Goal: Task Accomplishment & Management: Use online tool/utility

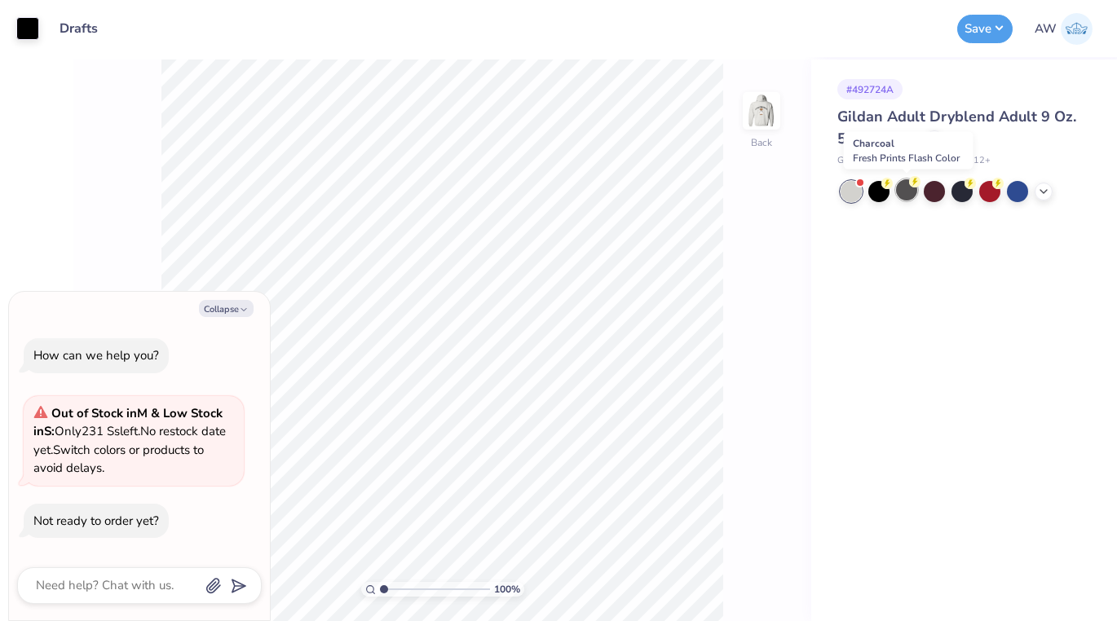
click at [914, 193] on div at bounding box center [906, 189] width 21 height 21
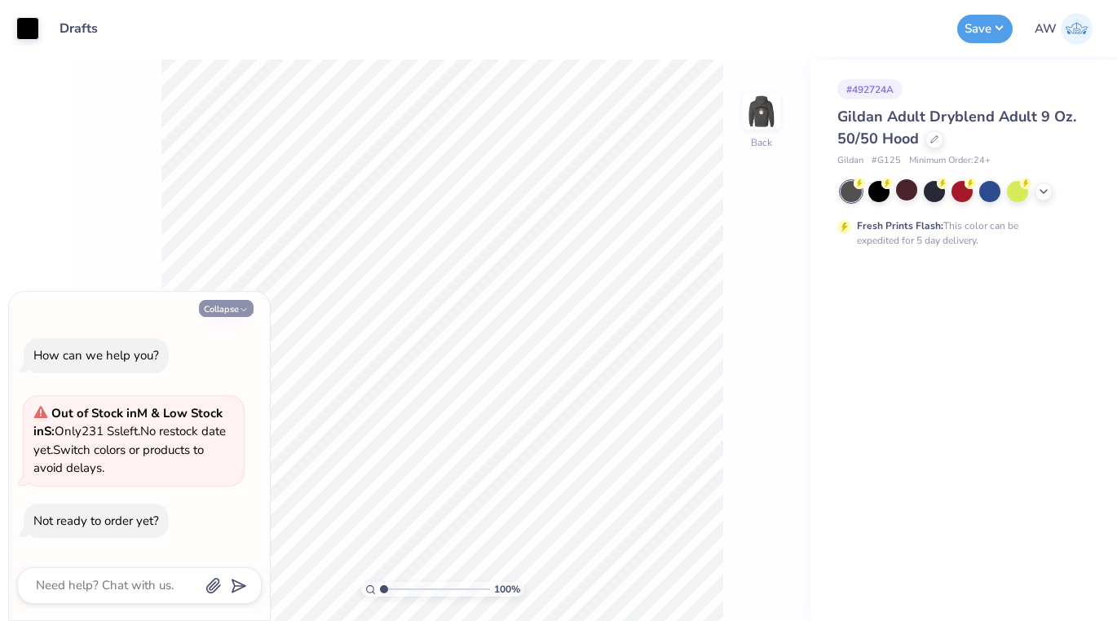
click at [221, 310] on button "Collapse" at bounding box center [226, 308] width 55 height 17
type textarea "x"
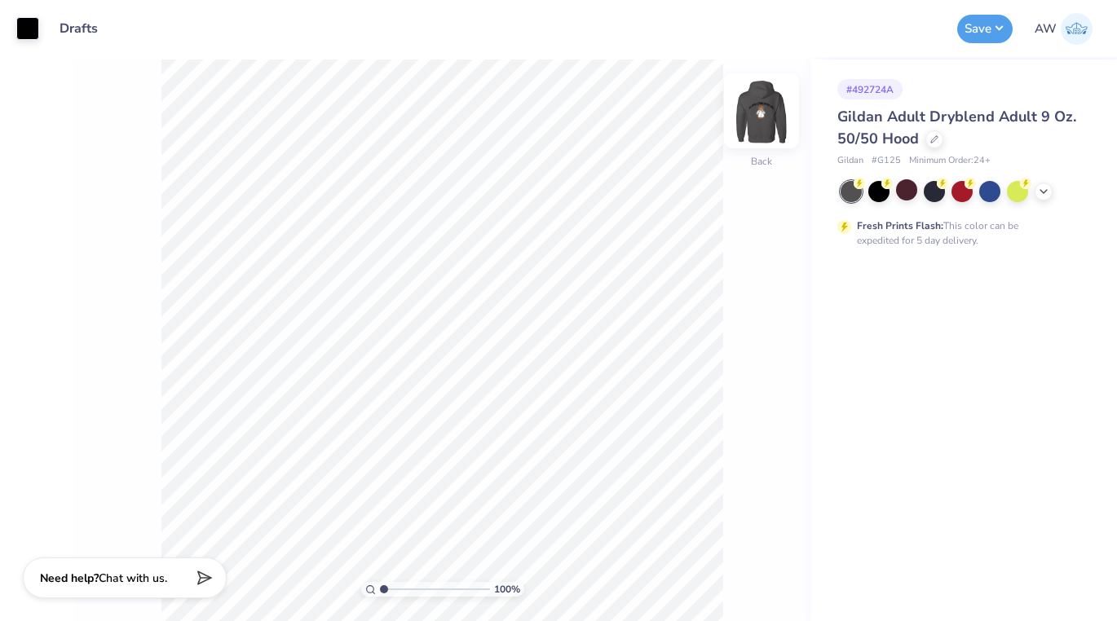
click at [769, 118] on img at bounding box center [761, 110] width 65 height 65
click at [1042, 196] on div at bounding box center [1043, 190] width 18 height 18
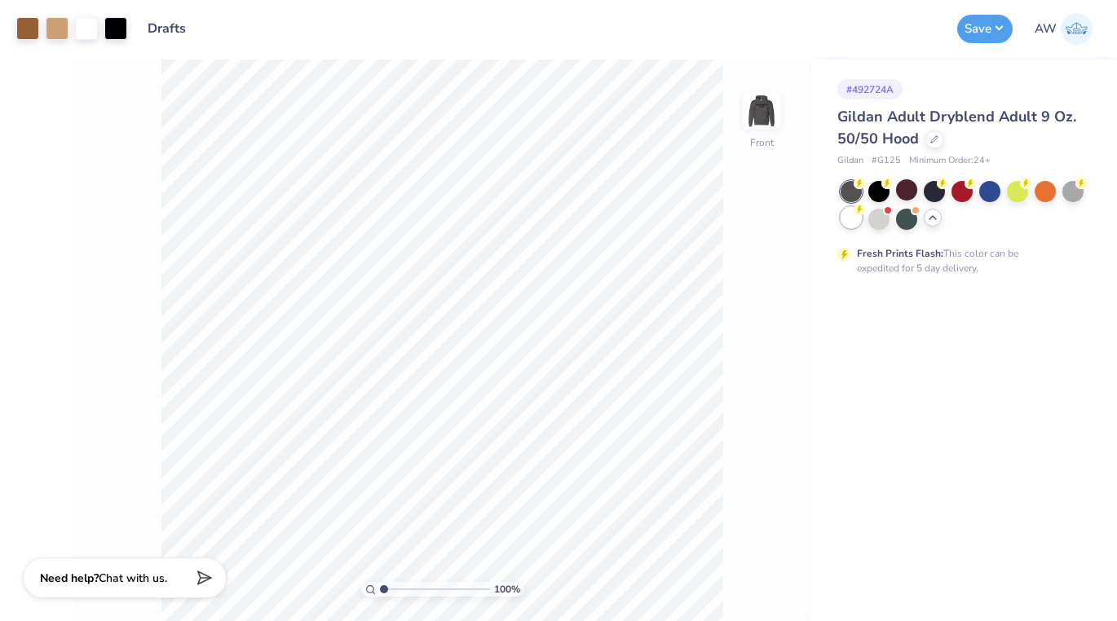
click at [846, 219] on div at bounding box center [850, 217] width 21 height 21
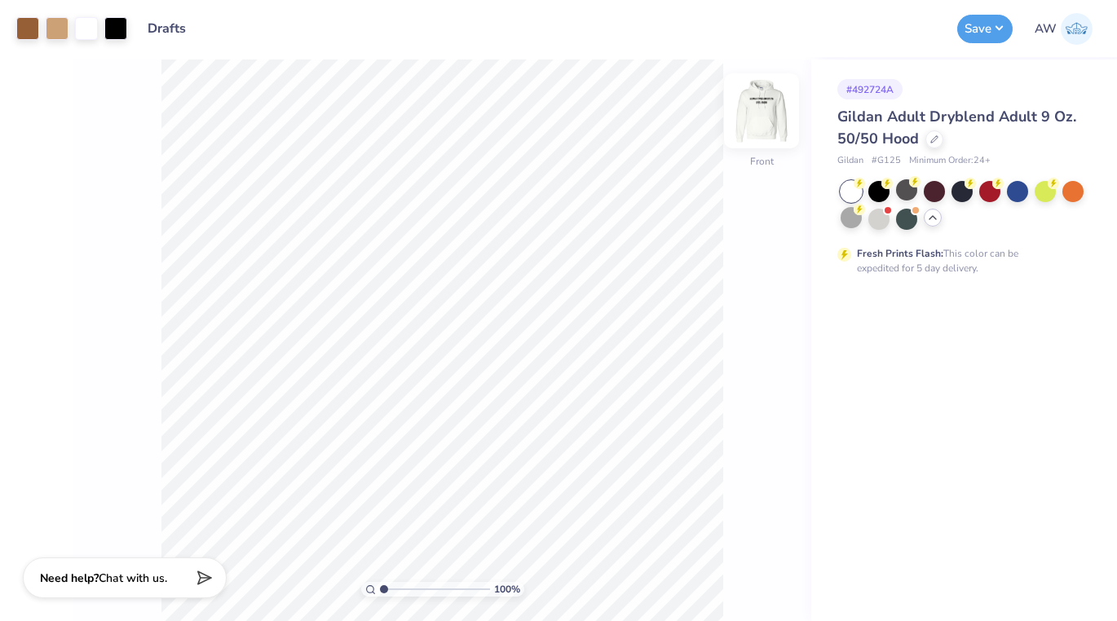
click at [763, 109] on img at bounding box center [761, 110] width 65 height 65
click at [978, 24] on button "Save" at bounding box center [984, 26] width 55 height 29
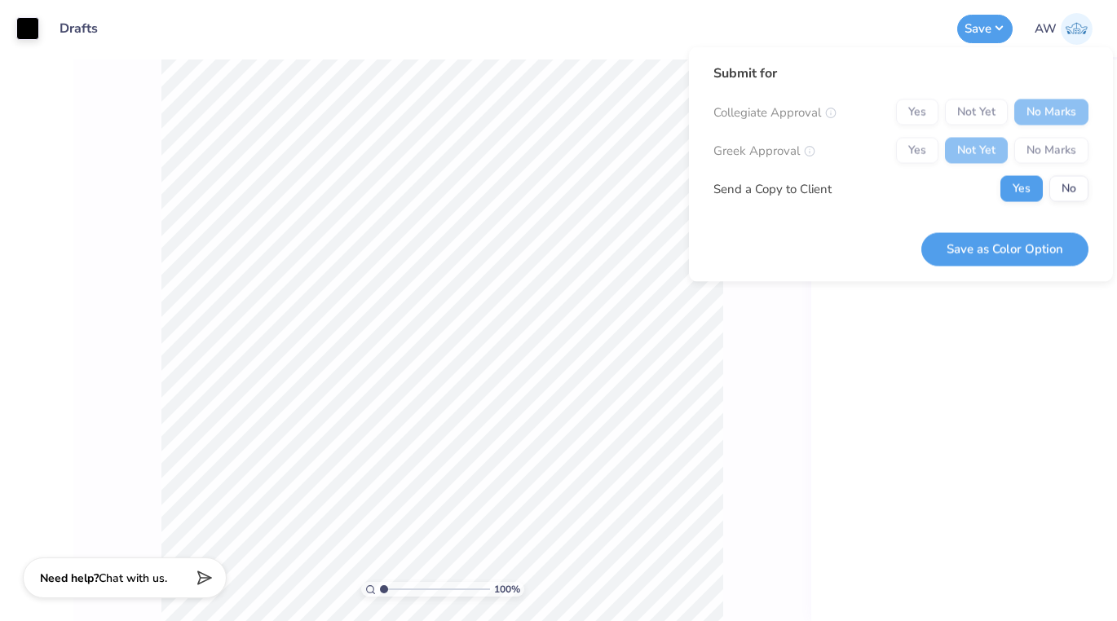
click at [1026, 148] on div "Yes Not Yet No Marks" at bounding box center [992, 151] width 192 height 26
click at [1037, 152] on div "Yes Not Yet No Marks" at bounding box center [992, 151] width 192 height 26
click at [1061, 193] on button "No" at bounding box center [1068, 189] width 39 height 26
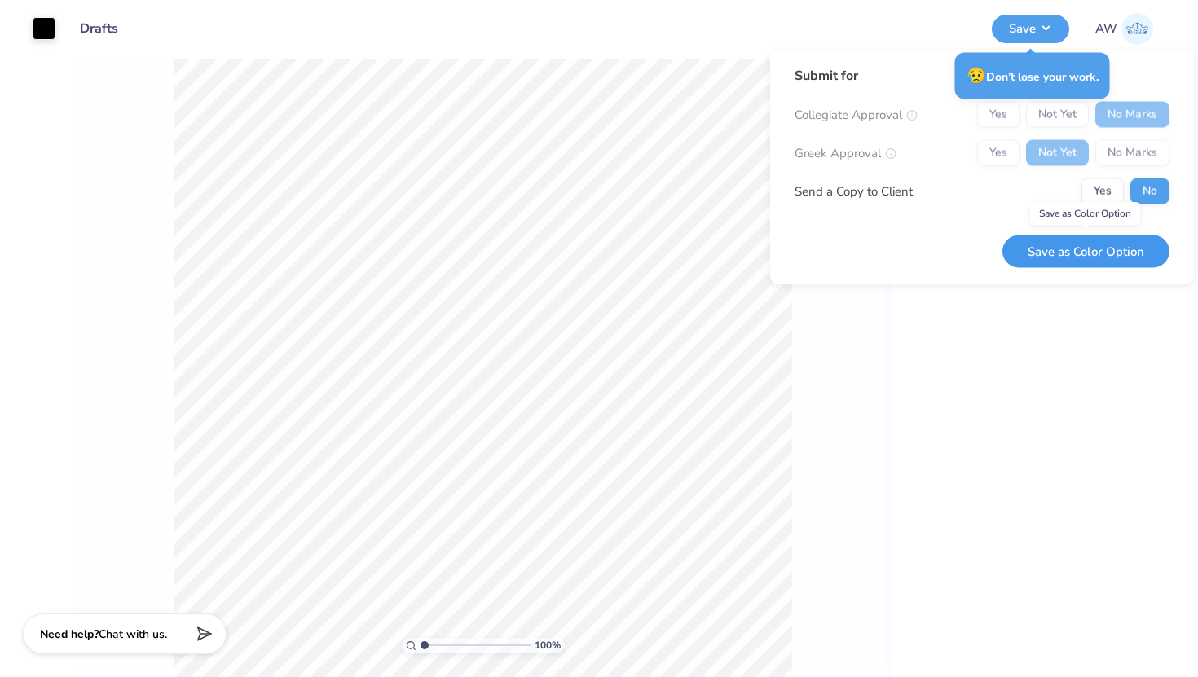
click at [1075, 246] on button "Save as Color Option" at bounding box center [1085, 251] width 167 height 33
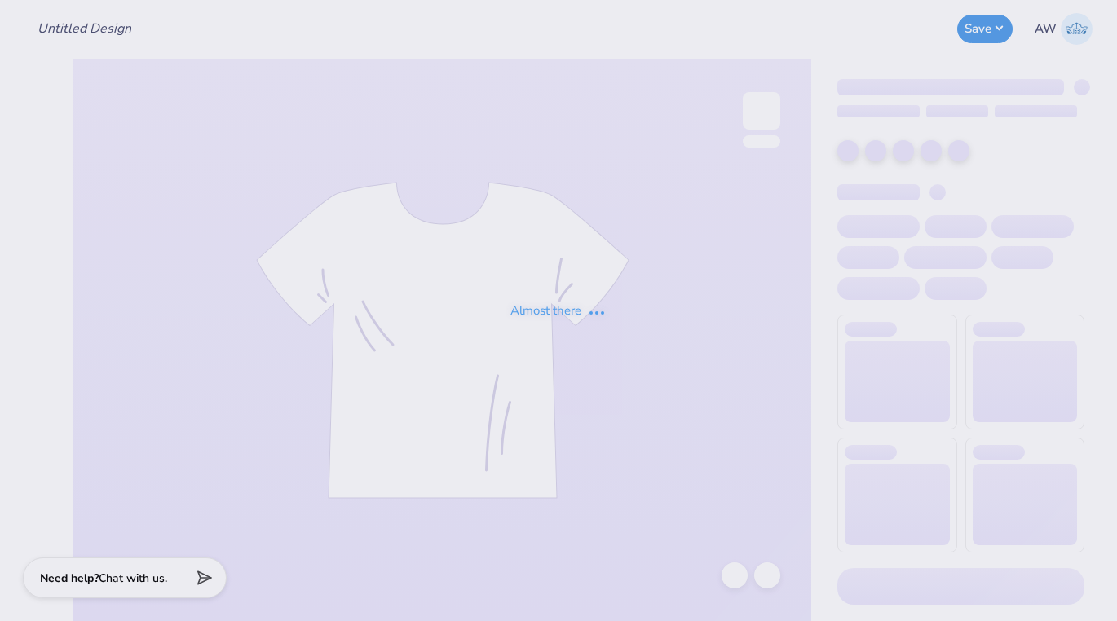
type input "AED Fall Merch"
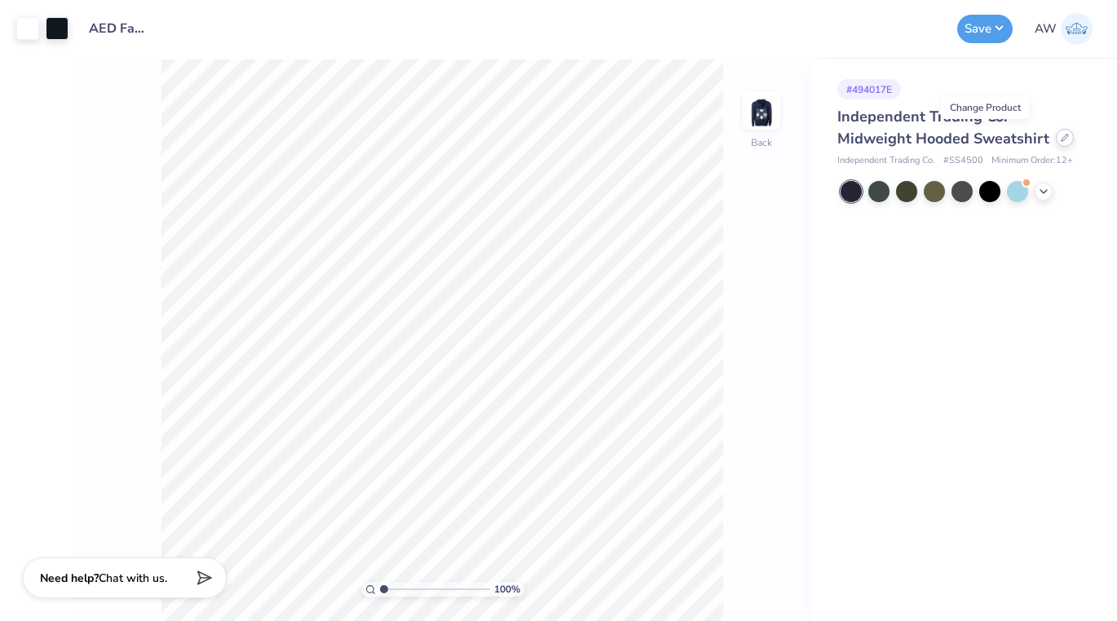
click at [1060, 141] on icon at bounding box center [1064, 138] width 8 height 8
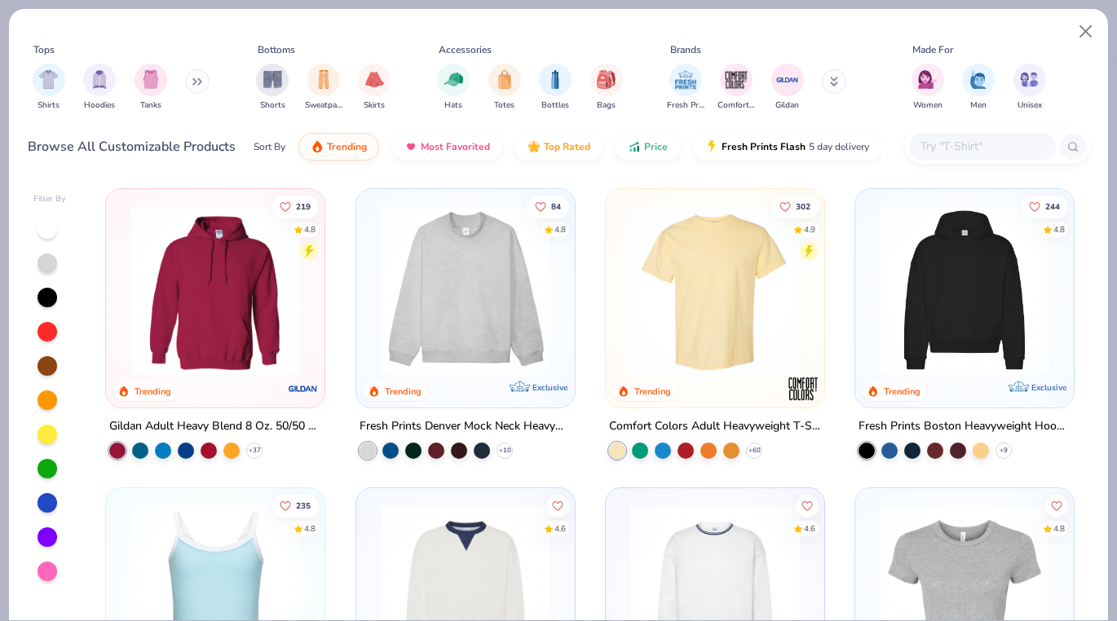
click at [945, 144] on input "text" at bounding box center [981, 146] width 126 height 19
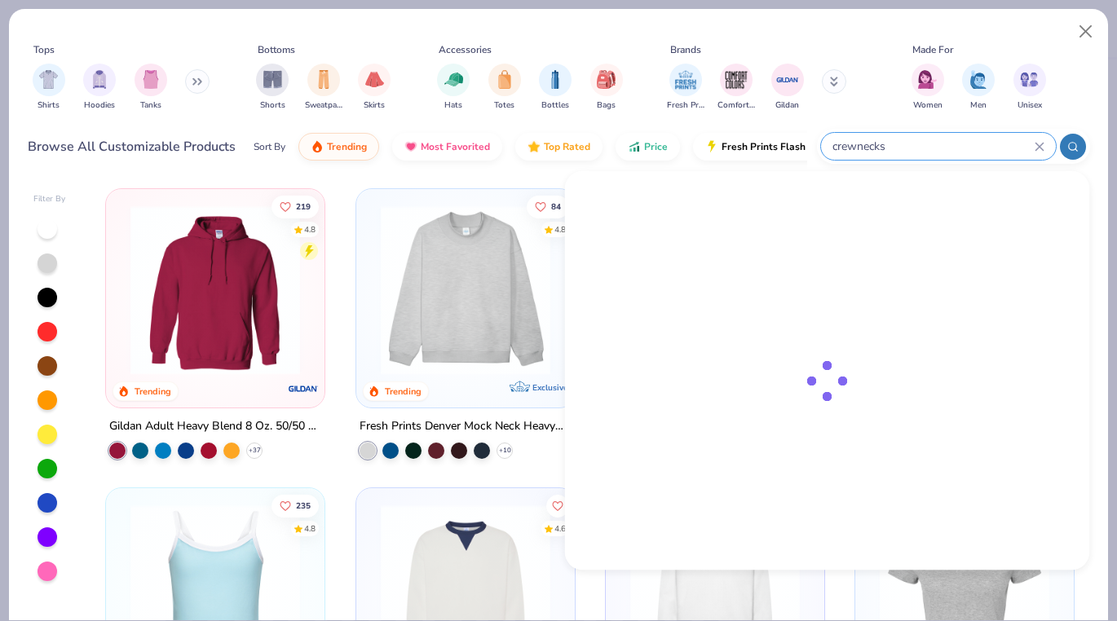
type input "crewneck"
click at [1043, 145] on div "crewneck" at bounding box center [938, 146] width 235 height 27
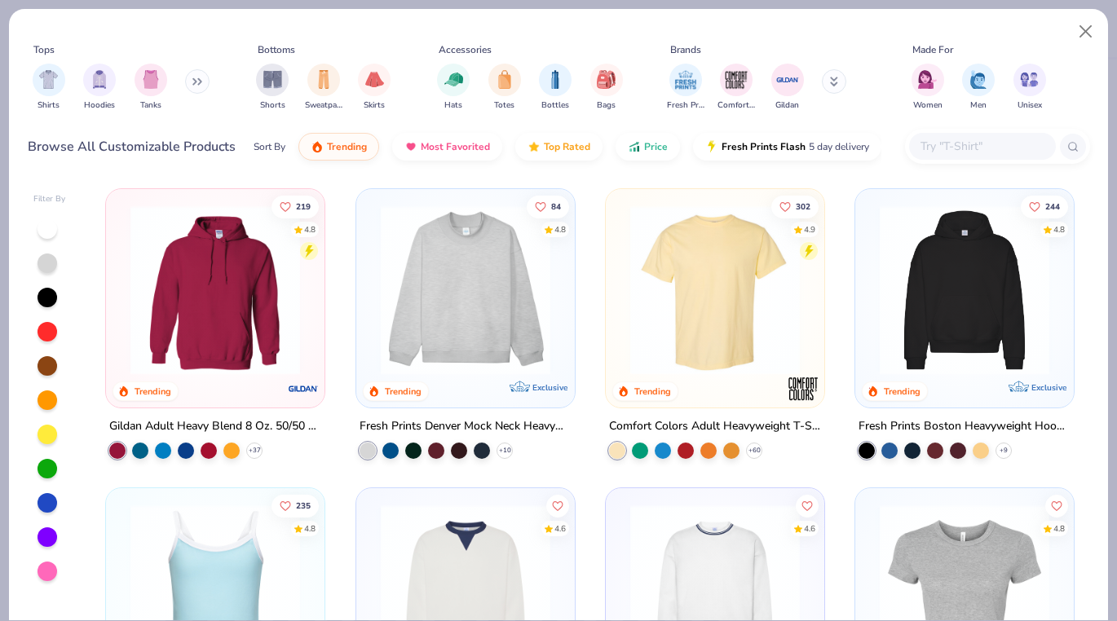
click at [205, 86] on button at bounding box center [197, 81] width 24 height 24
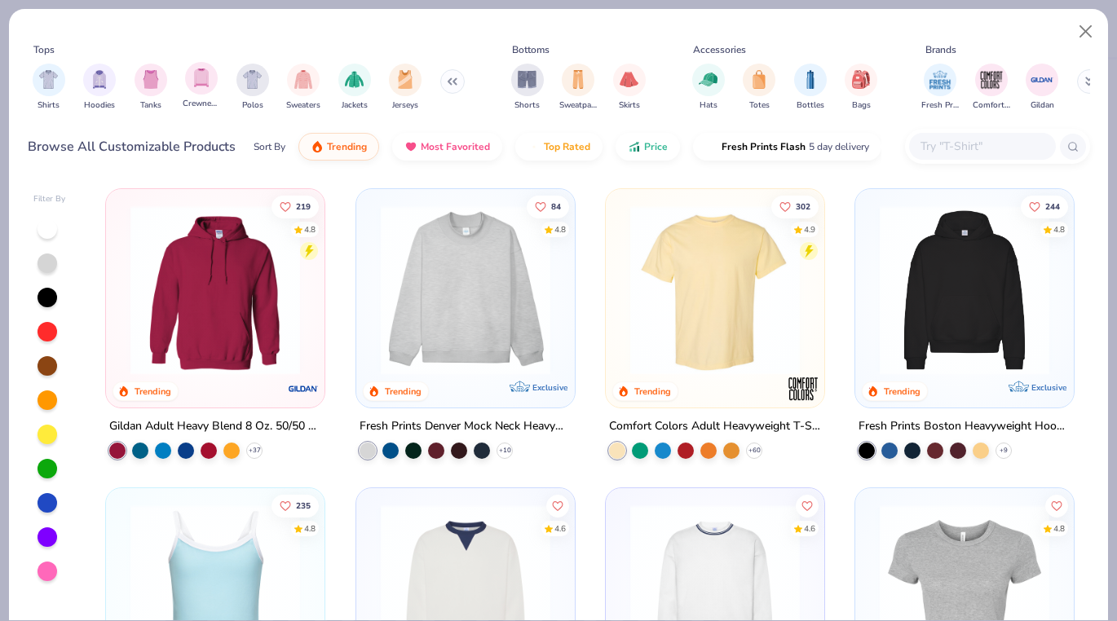
click at [184, 81] on div "Crewnecks" at bounding box center [201, 86] width 37 height 48
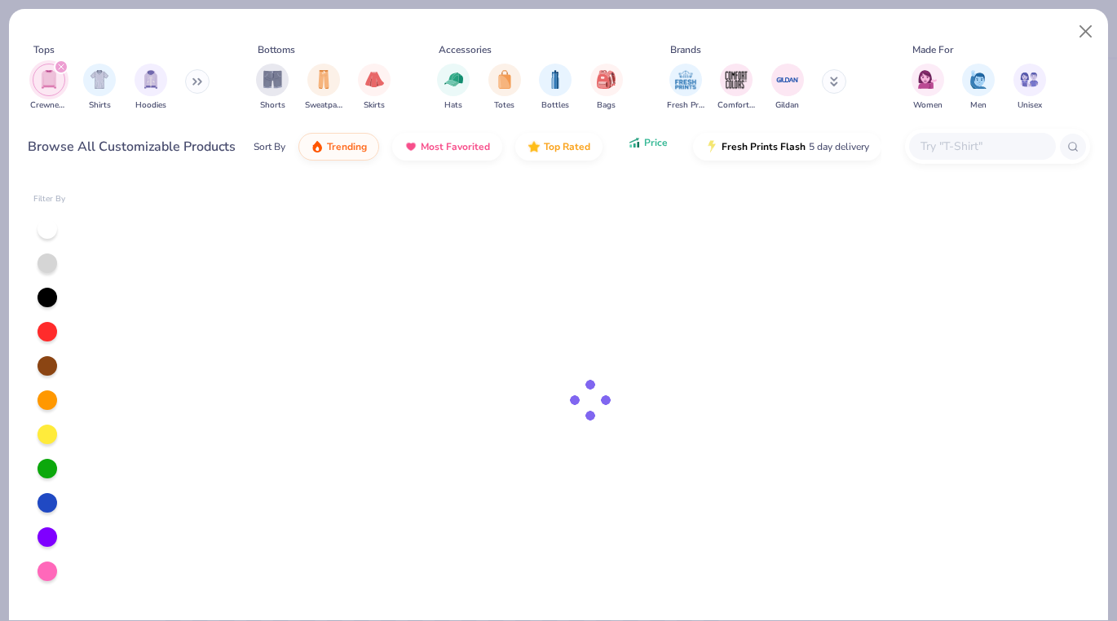
click at [634, 147] on icon "button" at bounding box center [634, 142] width 13 height 15
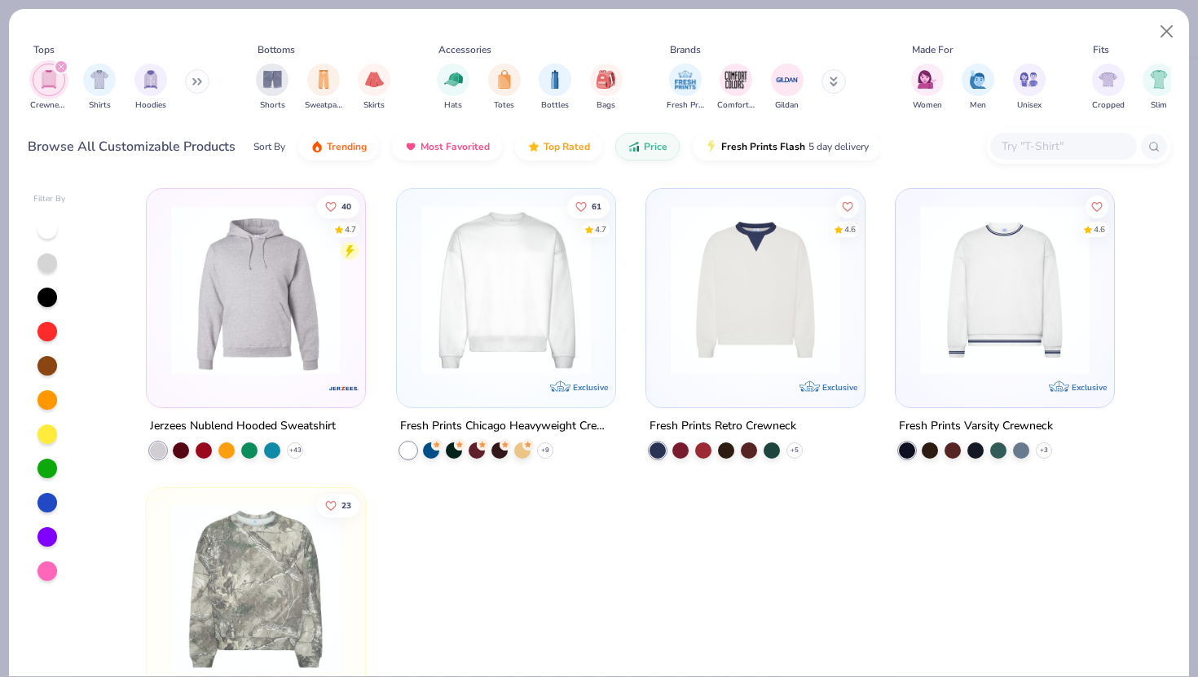
click at [62, 67] on icon "filter for Crewnecks" at bounding box center [61, 67] width 7 height 7
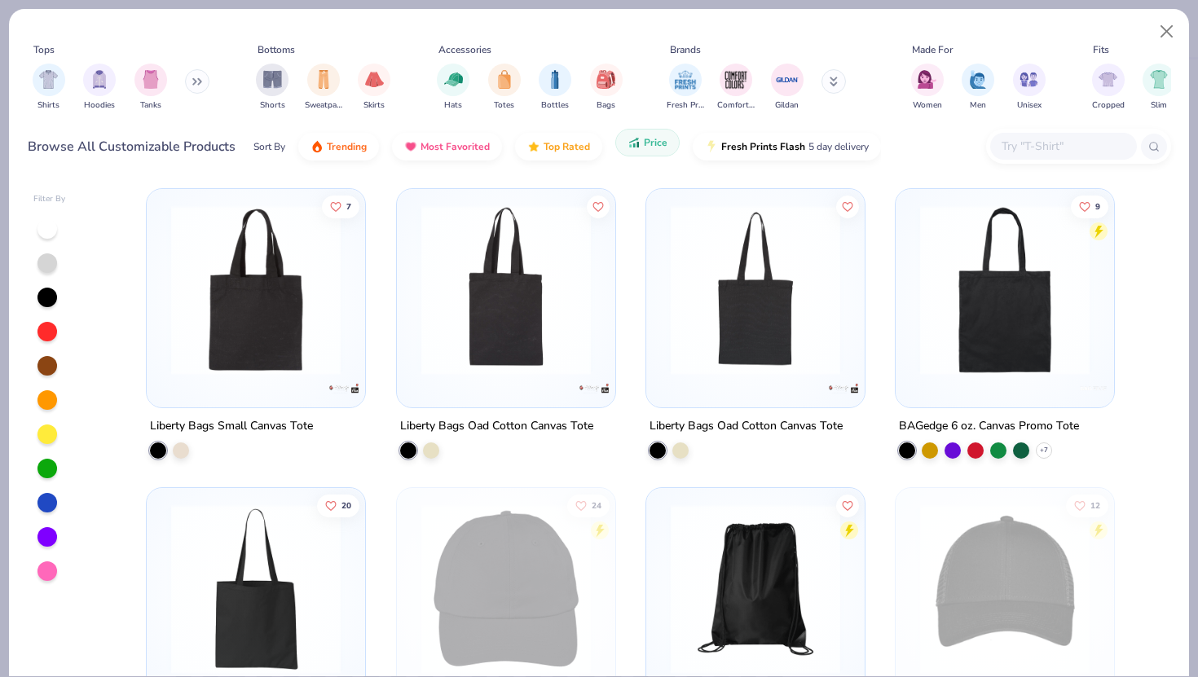
click at [645, 144] on span "Price" at bounding box center [656, 142] width 24 height 13
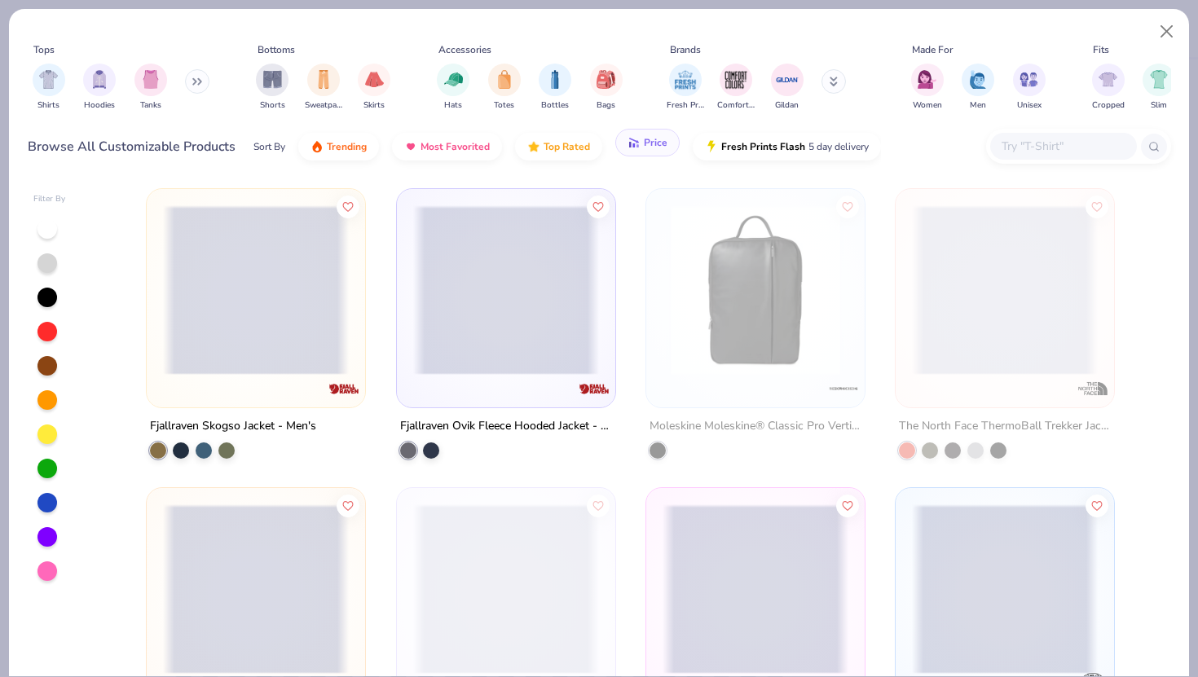
click at [644, 144] on span "Price" at bounding box center [656, 142] width 24 height 13
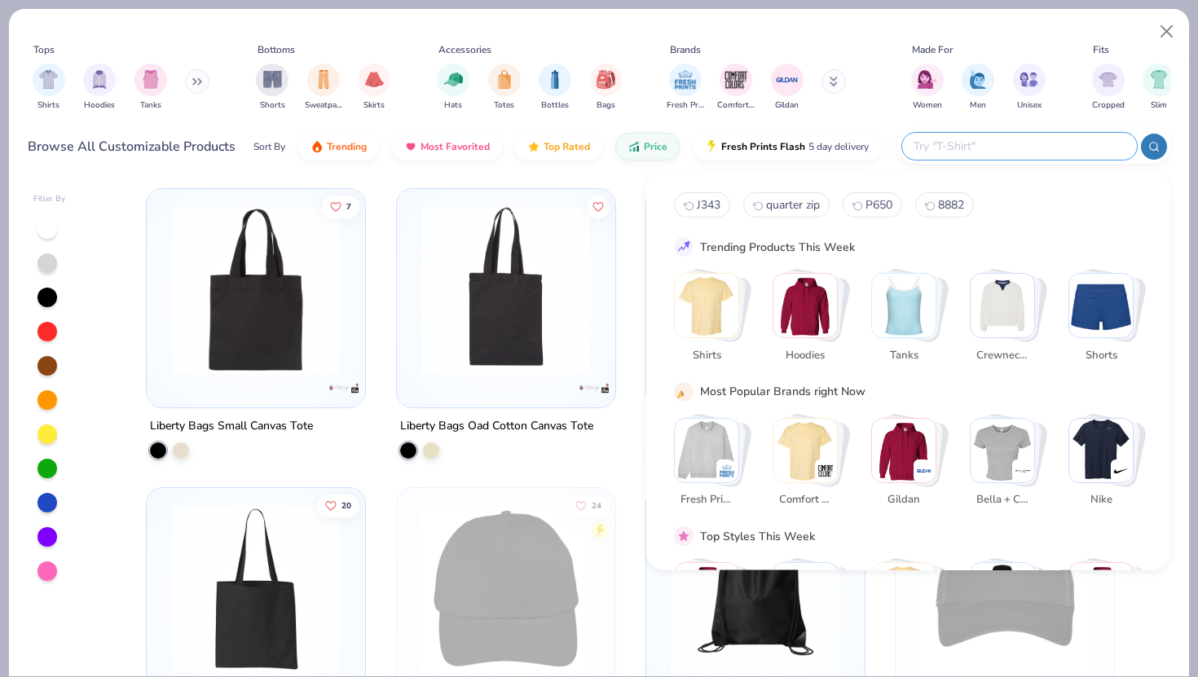
click at [1013, 146] on input "text" at bounding box center [1019, 146] width 214 height 19
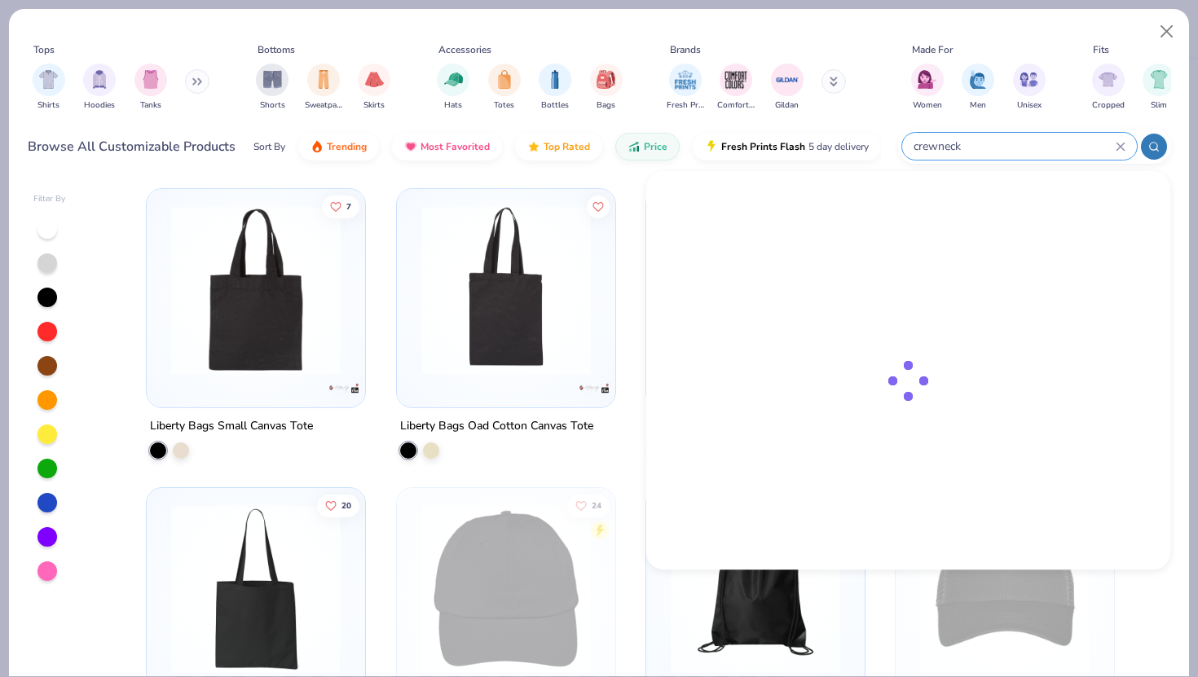
type input "crewneck"
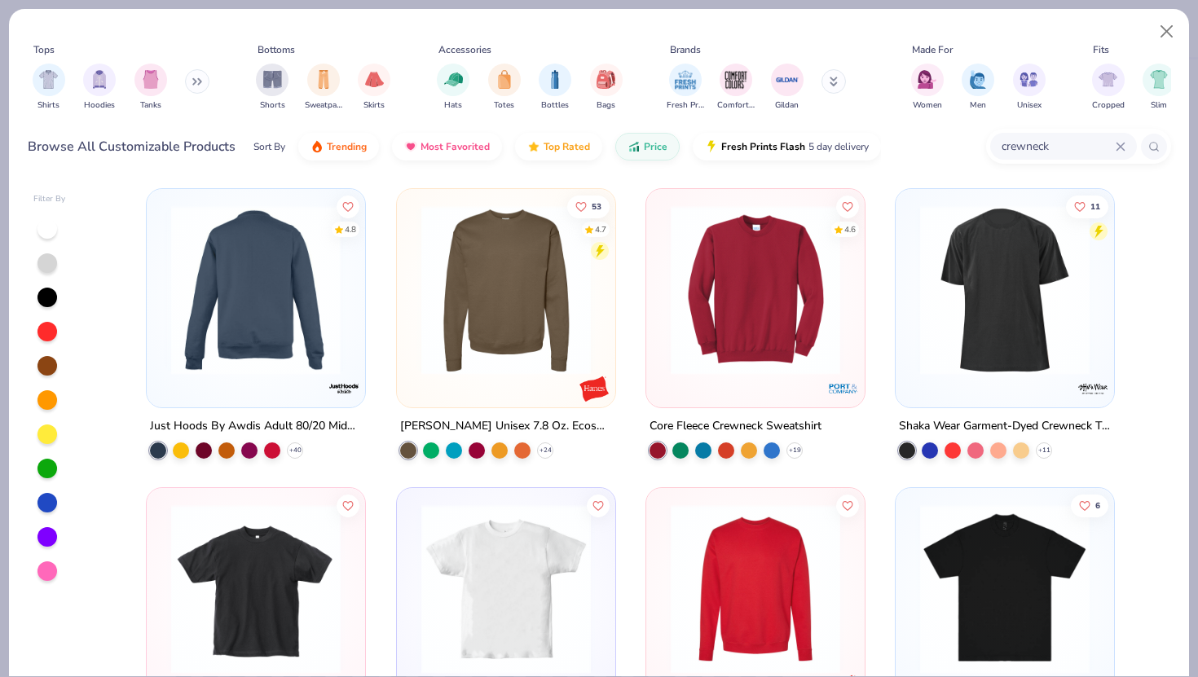
click at [251, 315] on div at bounding box center [256, 290] width 558 height 170
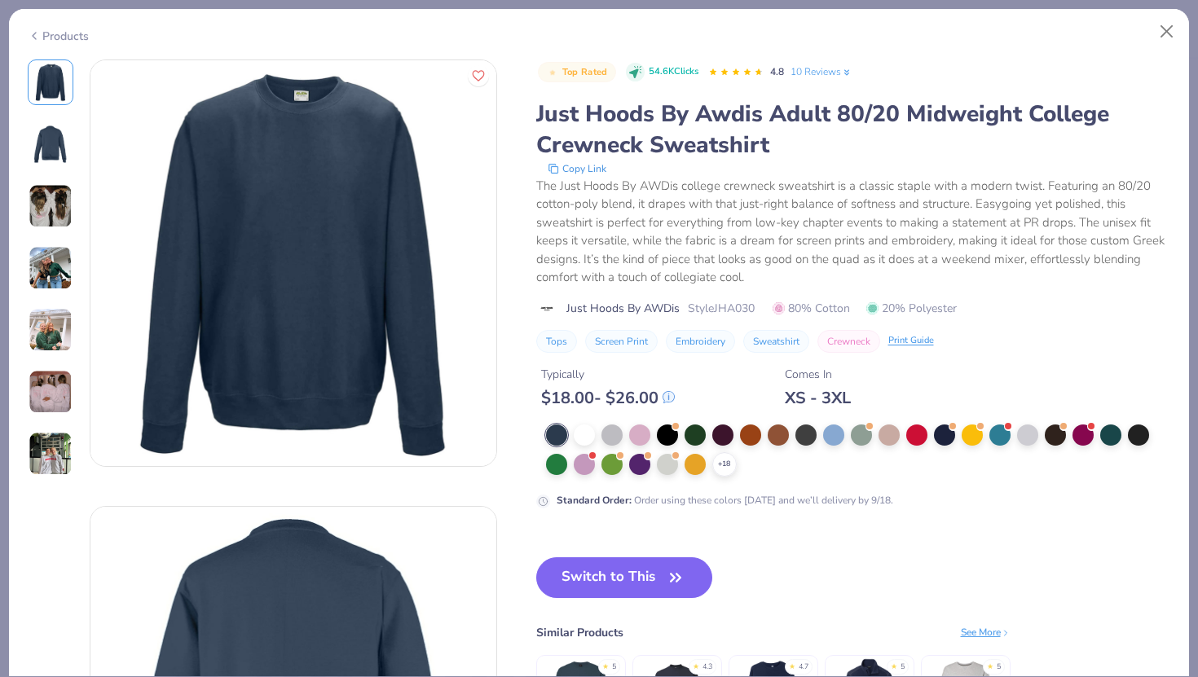
click at [55, 202] on img at bounding box center [51, 206] width 44 height 44
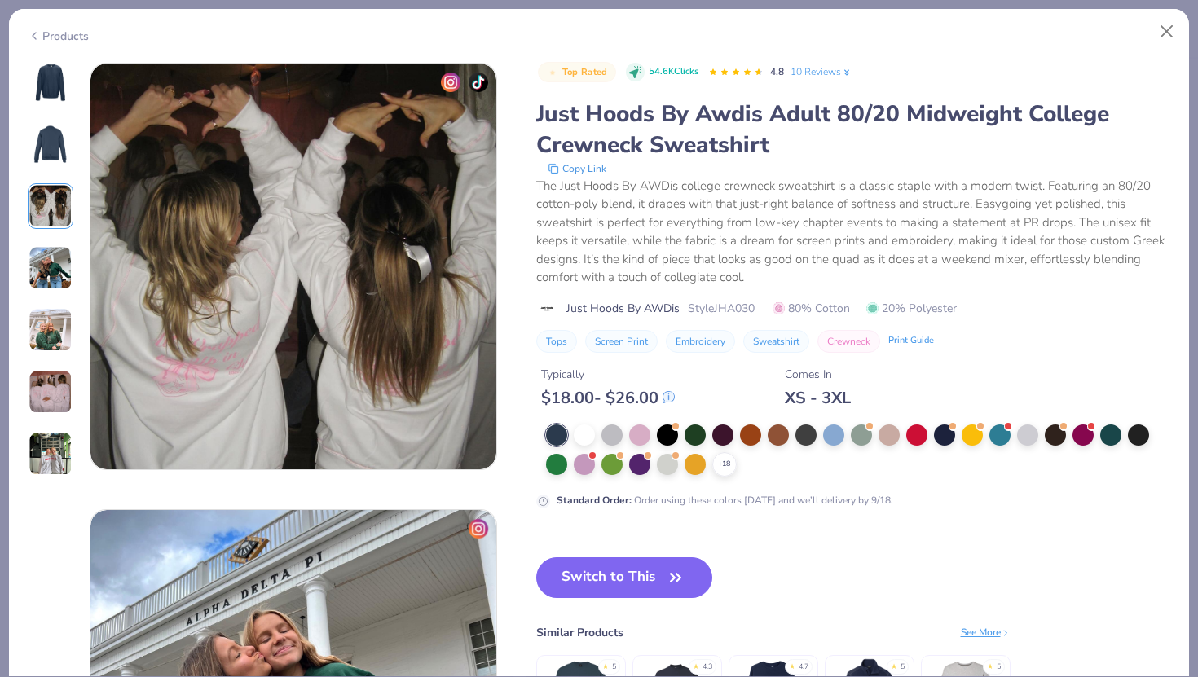
scroll to position [893, 0]
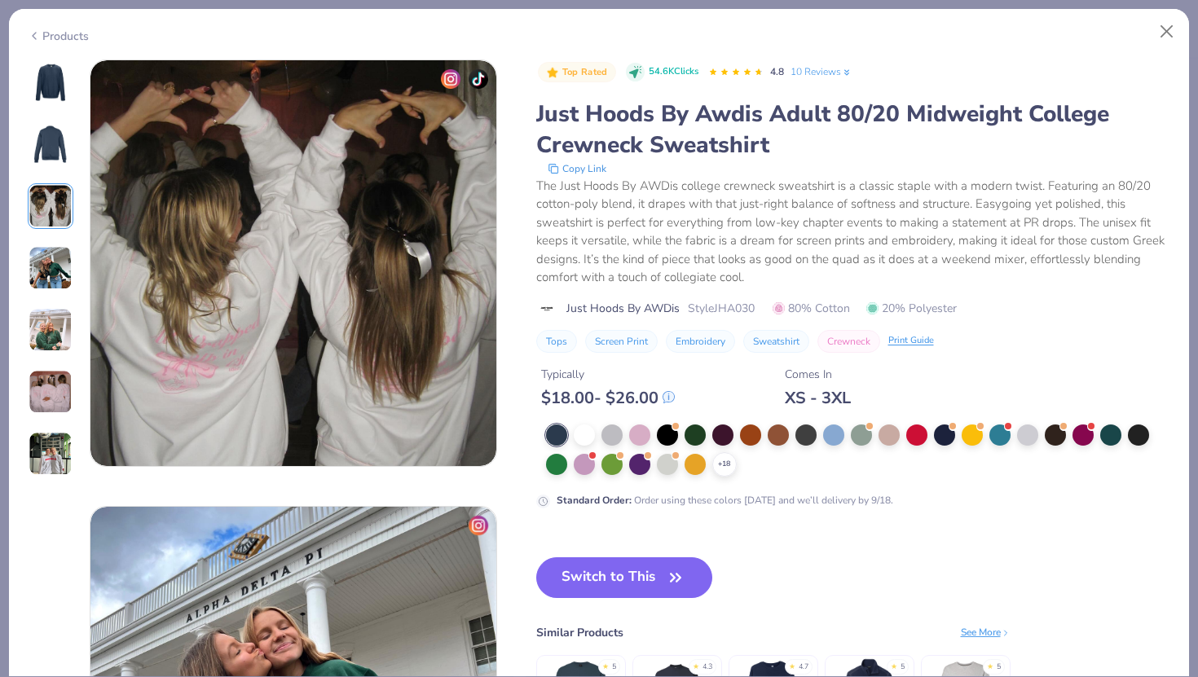
click at [62, 268] on img at bounding box center [51, 268] width 44 height 44
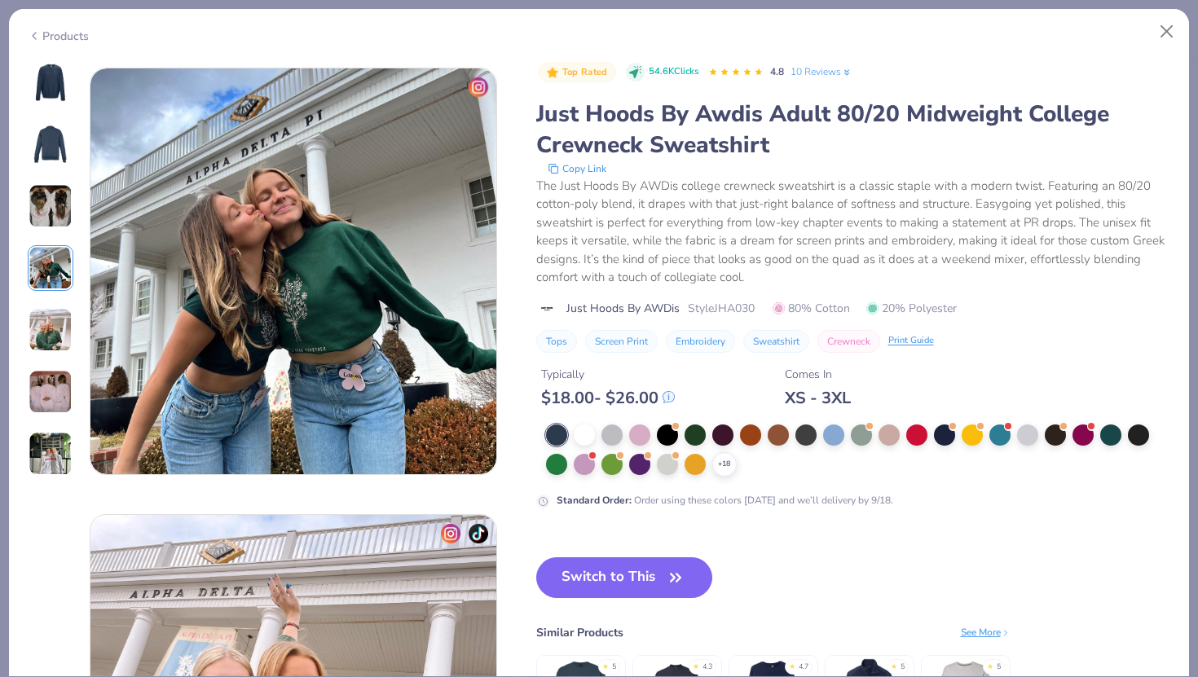
scroll to position [1340, 0]
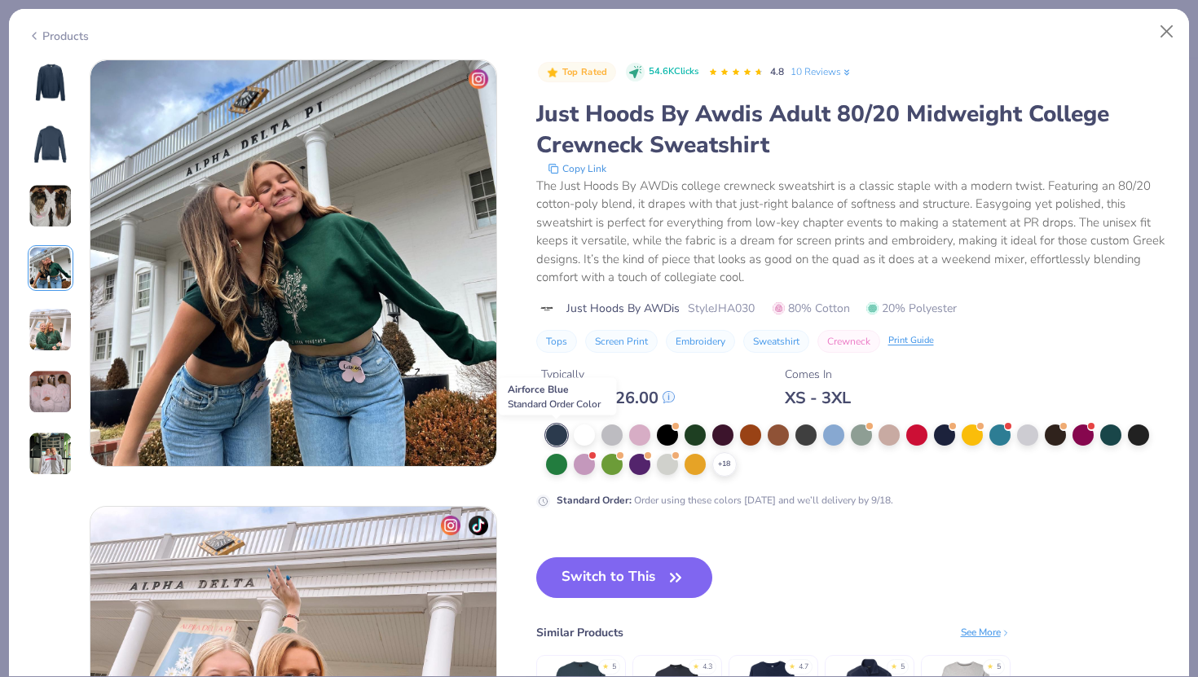
click at [557, 435] on div at bounding box center [556, 435] width 21 height 21
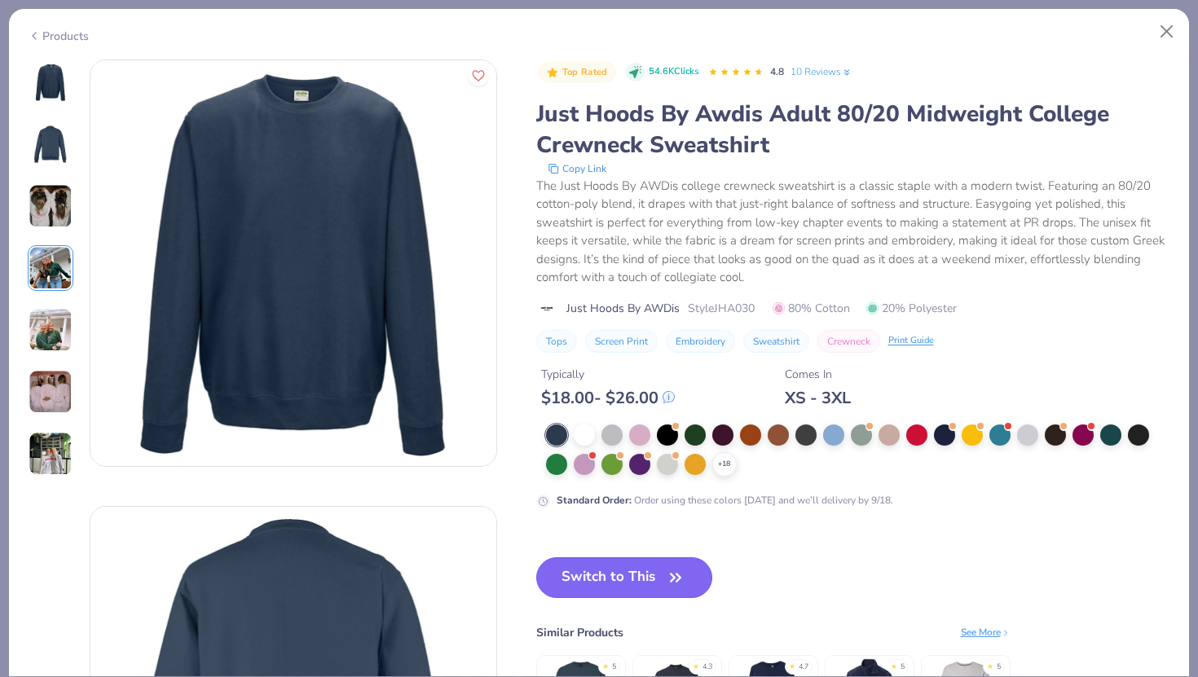
click at [618, 570] on button "Switch to This" at bounding box center [624, 577] width 177 height 41
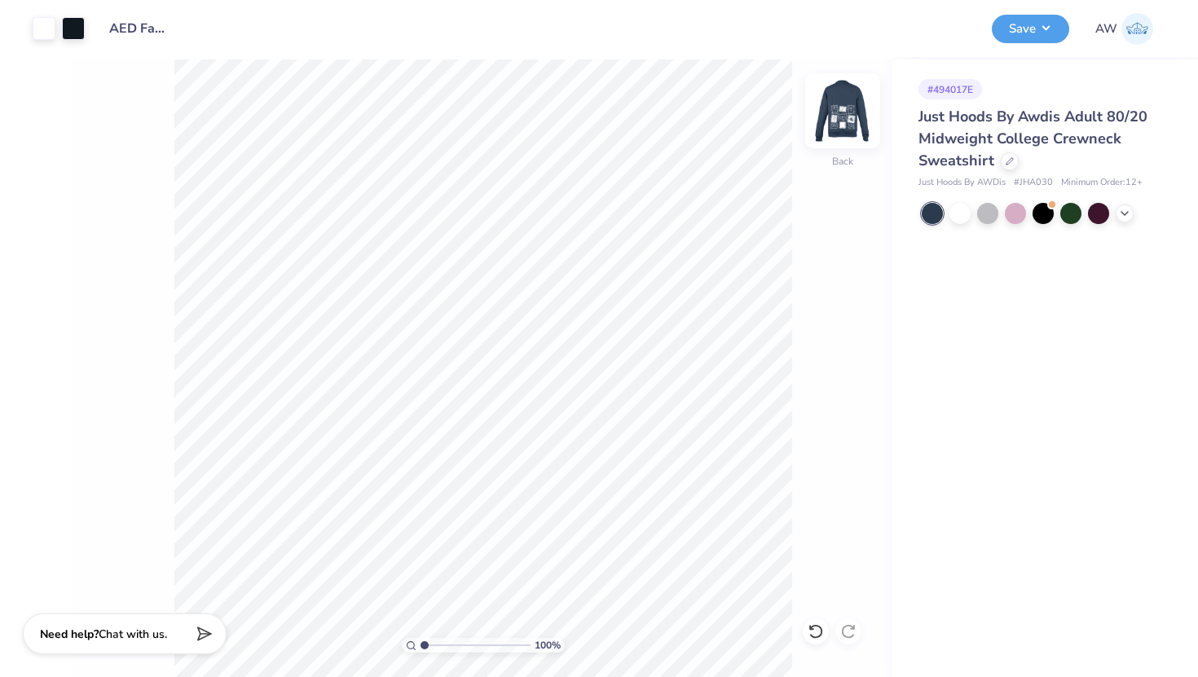
click at [838, 120] on img at bounding box center [842, 110] width 65 height 65
click at [1019, 25] on button "Save" at bounding box center [1030, 26] width 77 height 29
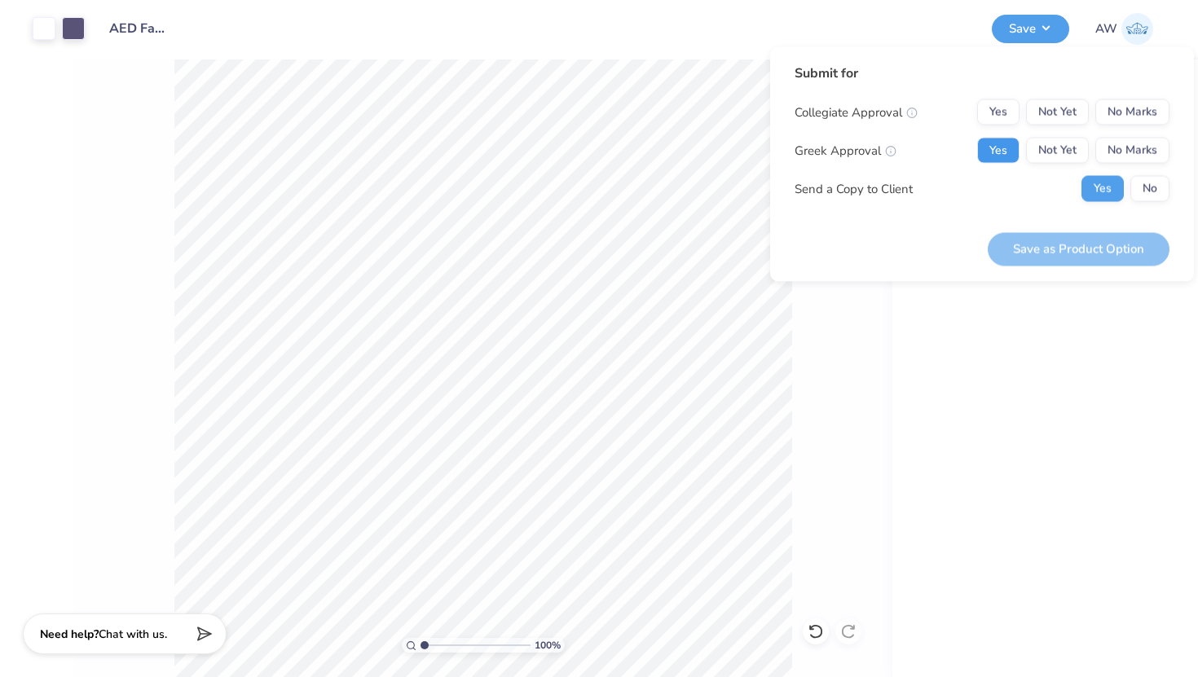
click at [1001, 151] on button "Yes" at bounding box center [998, 151] width 42 height 26
click at [1116, 102] on button "No Marks" at bounding box center [1132, 112] width 74 height 26
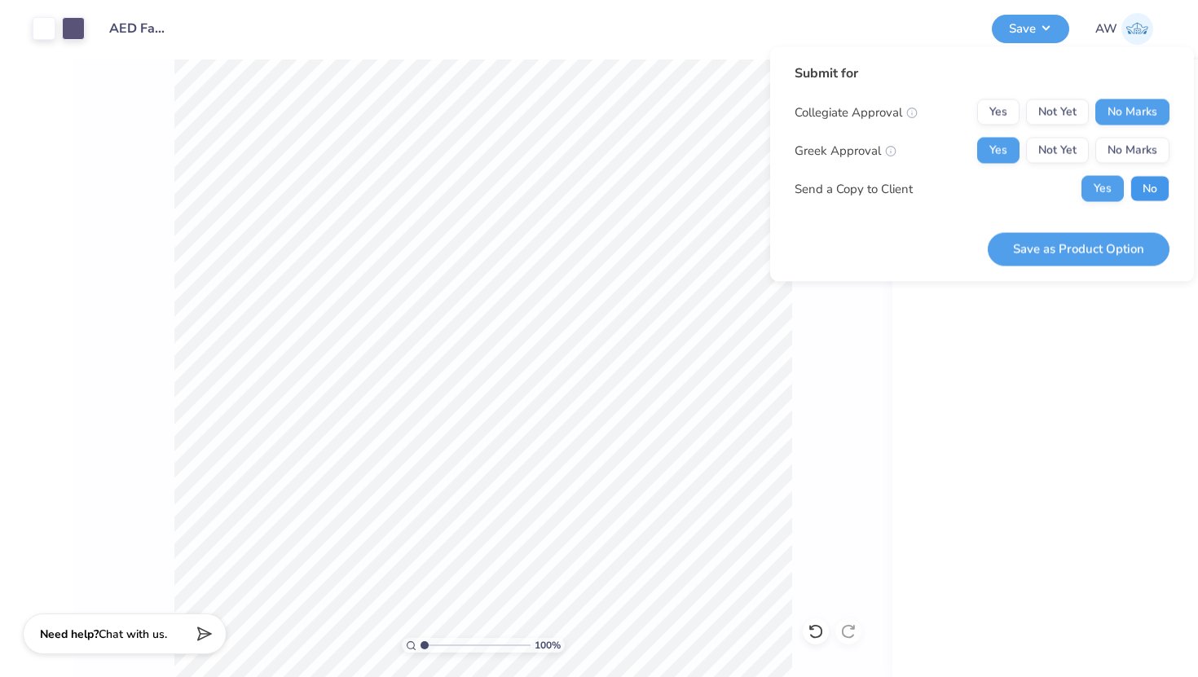
click at [1116, 184] on button "No" at bounding box center [1149, 189] width 39 height 26
click at [1104, 247] on button "Save as Product Option" at bounding box center [1079, 248] width 182 height 33
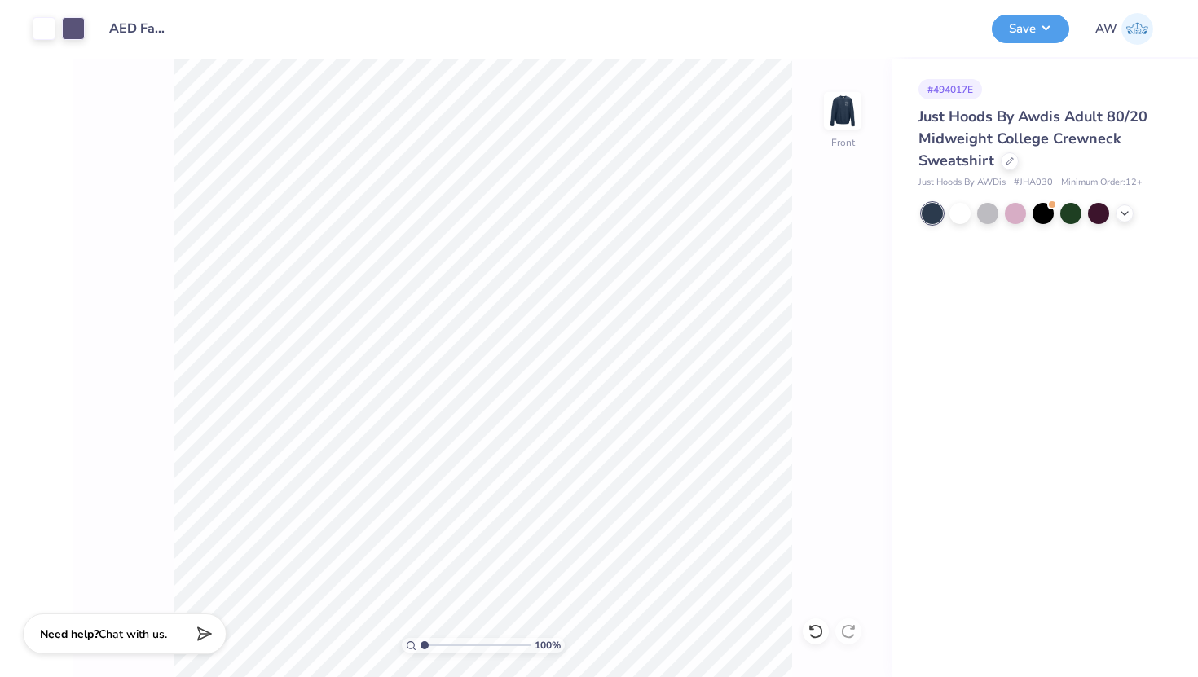
click at [1116, 33] on img at bounding box center [1137, 29] width 32 height 32
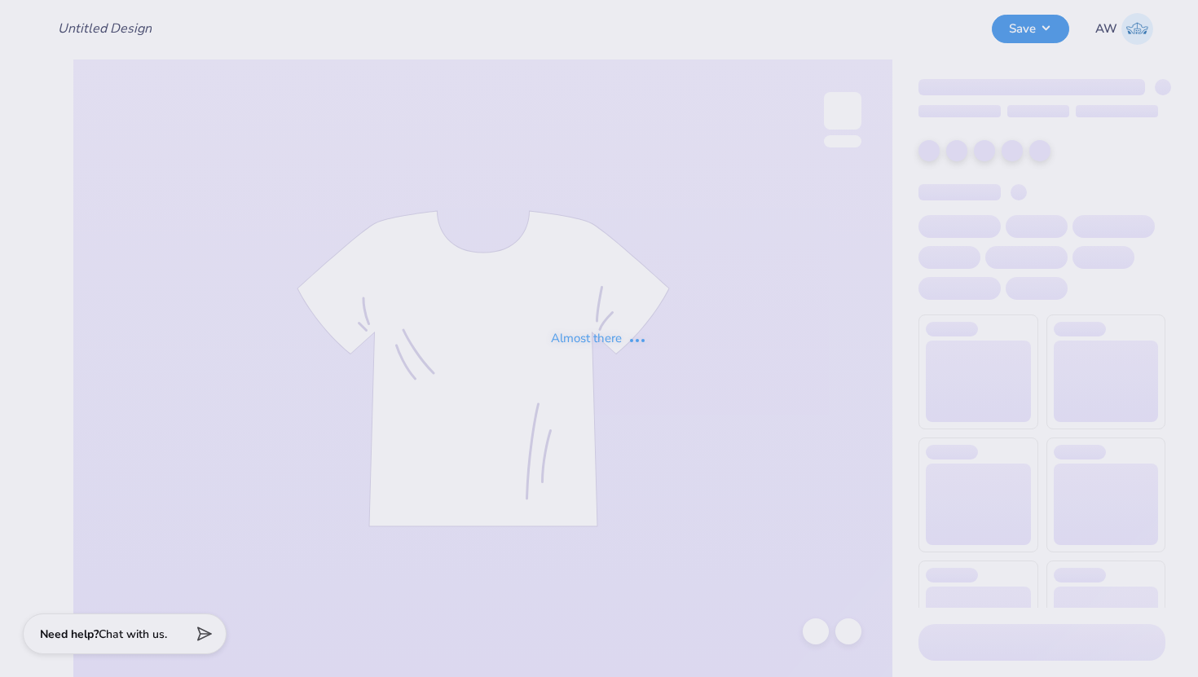
type input "AED Fall Merch"
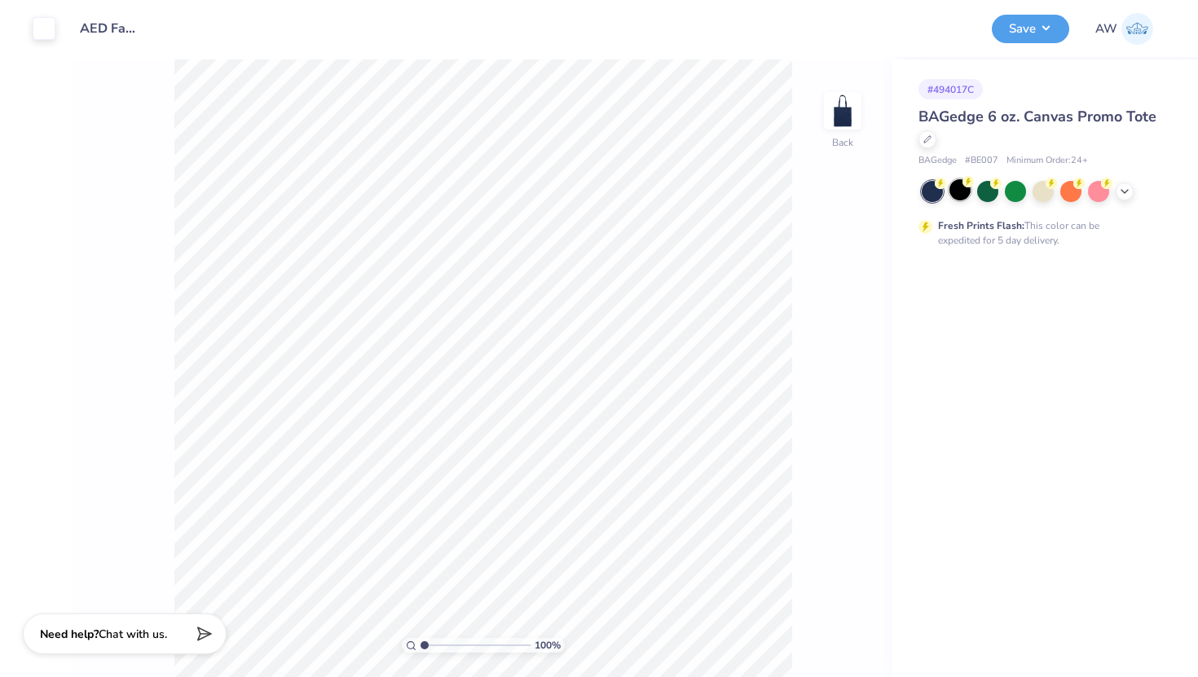
click at [956, 190] on div at bounding box center [959, 189] width 21 height 21
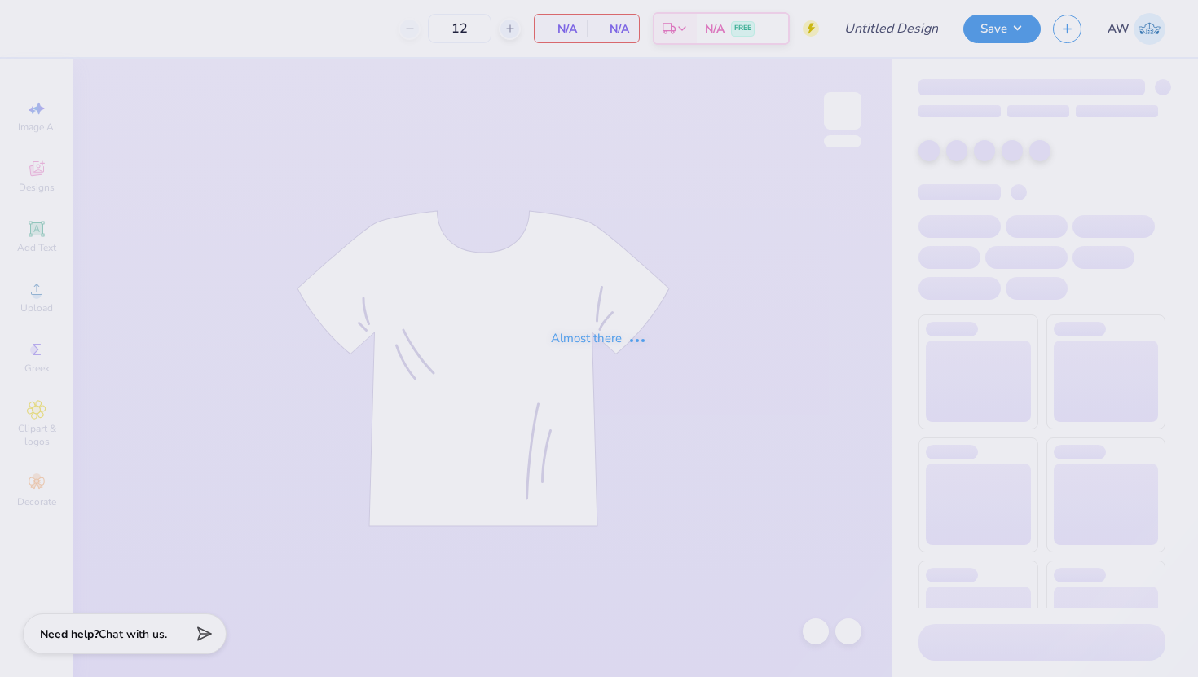
type input "AED Fall Merch"
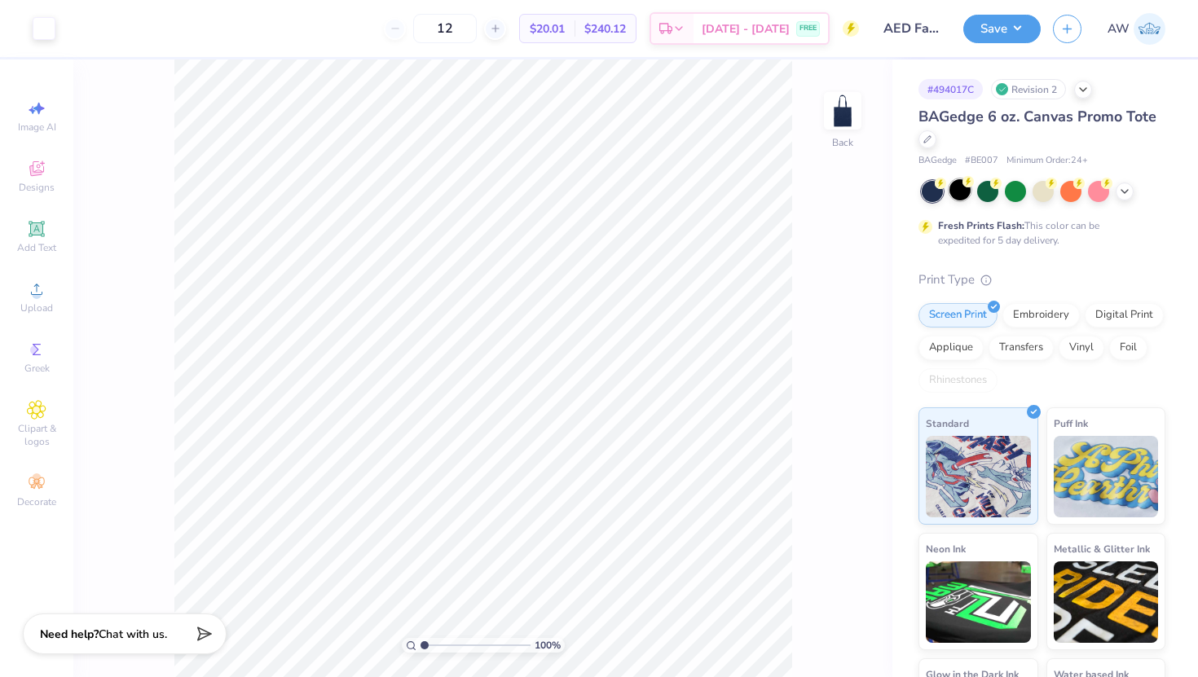
click at [960, 186] on div at bounding box center [959, 189] width 21 height 21
click at [980, 29] on button "Save" at bounding box center [1001, 26] width 77 height 29
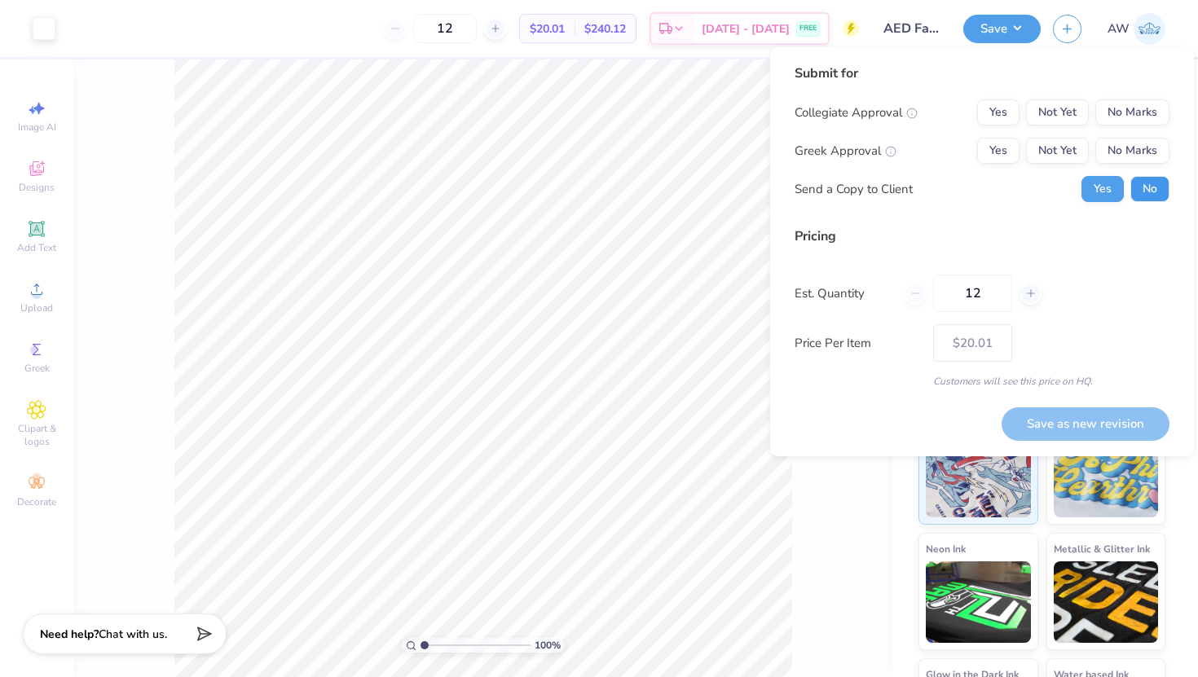
click at [1147, 179] on button "No" at bounding box center [1149, 189] width 39 height 26
click at [1120, 117] on button "No Marks" at bounding box center [1132, 112] width 74 height 26
click at [992, 146] on button "Yes" at bounding box center [998, 151] width 42 height 26
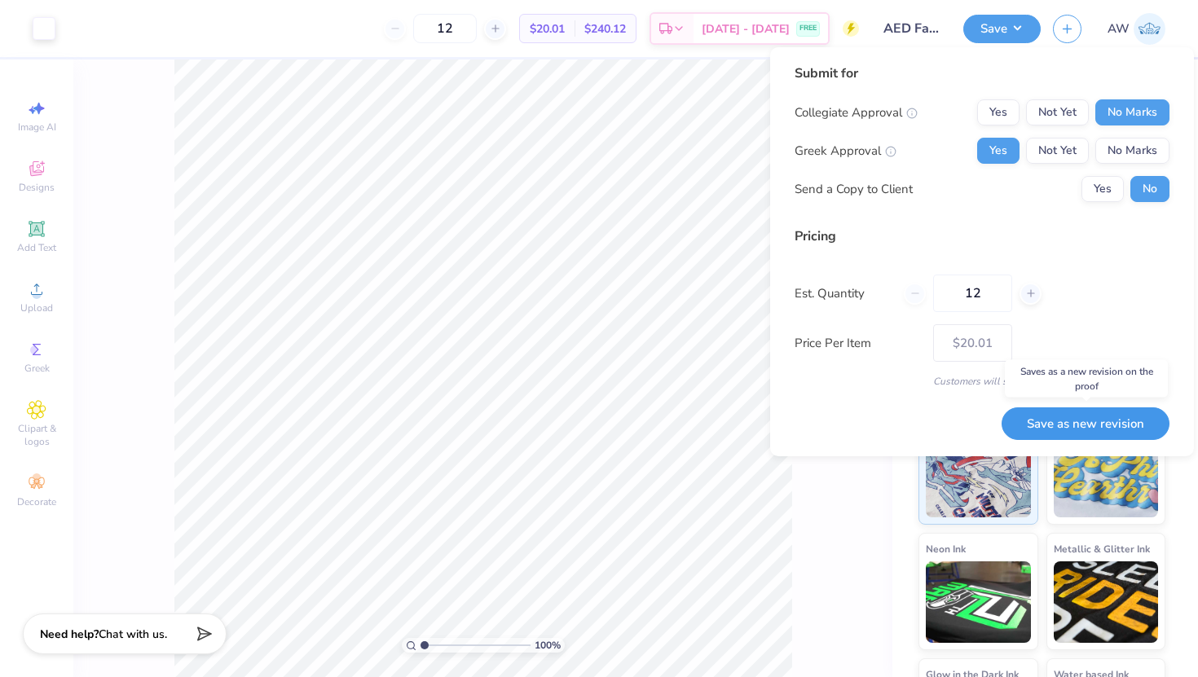
click at [1109, 418] on button "Save as new revision" at bounding box center [1086, 423] width 168 height 33
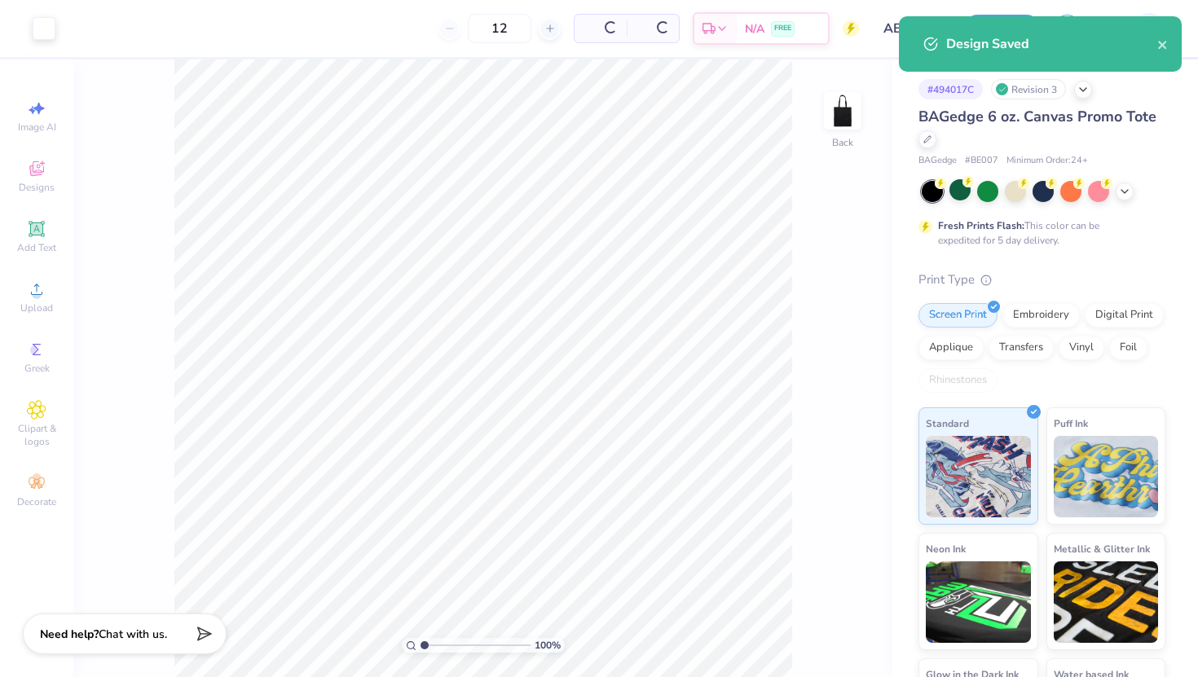
type input "– –"
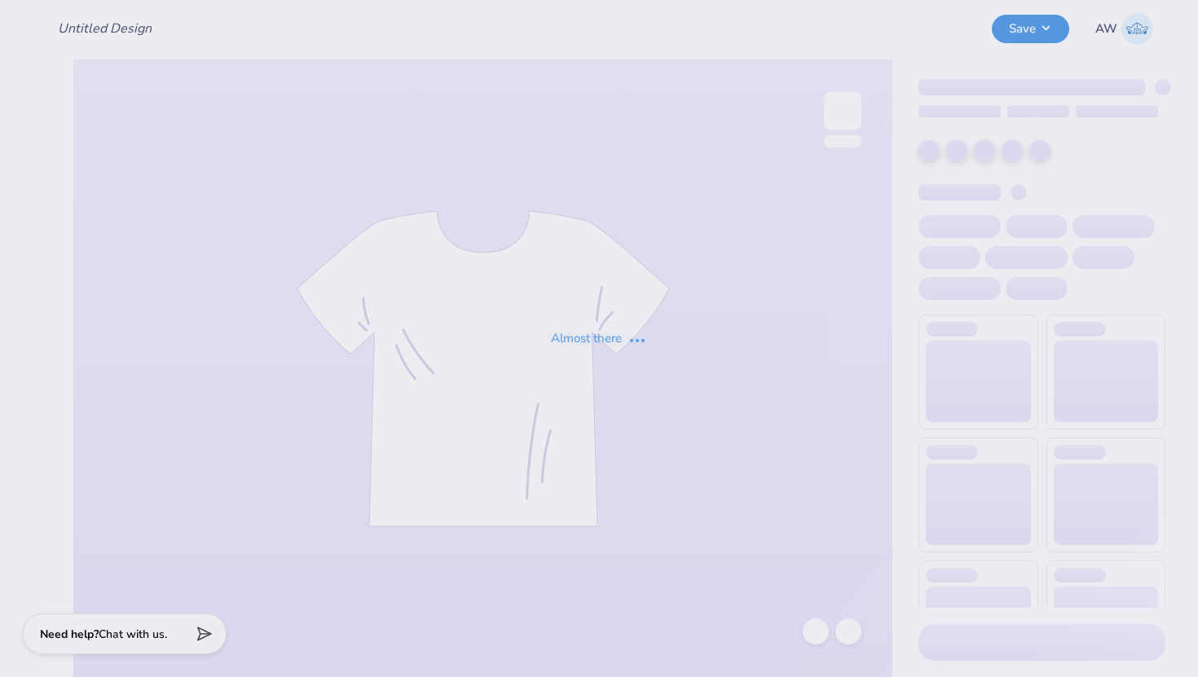
type input "AED Fall Merch"
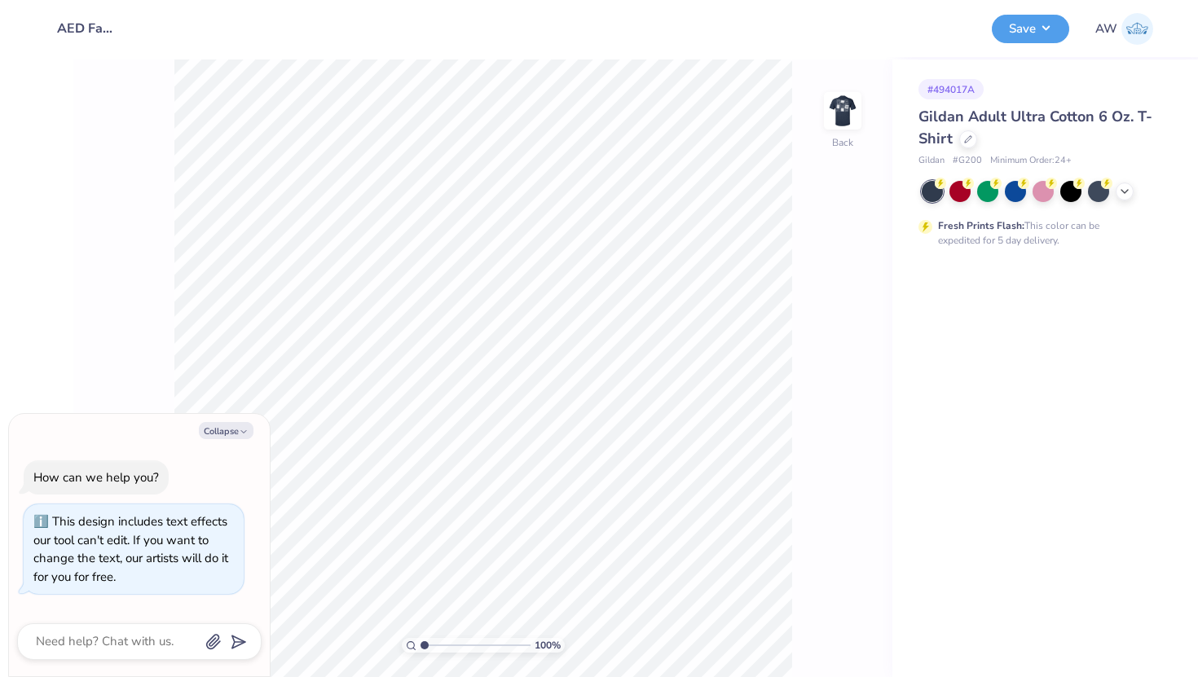
click at [958, 142] on div "Gildan Adult Ultra Cotton 6 Oz. T-Shirt" at bounding box center [1041, 128] width 247 height 44
click at [965, 140] on icon at bounding box center [968, 138] width 8 height 8
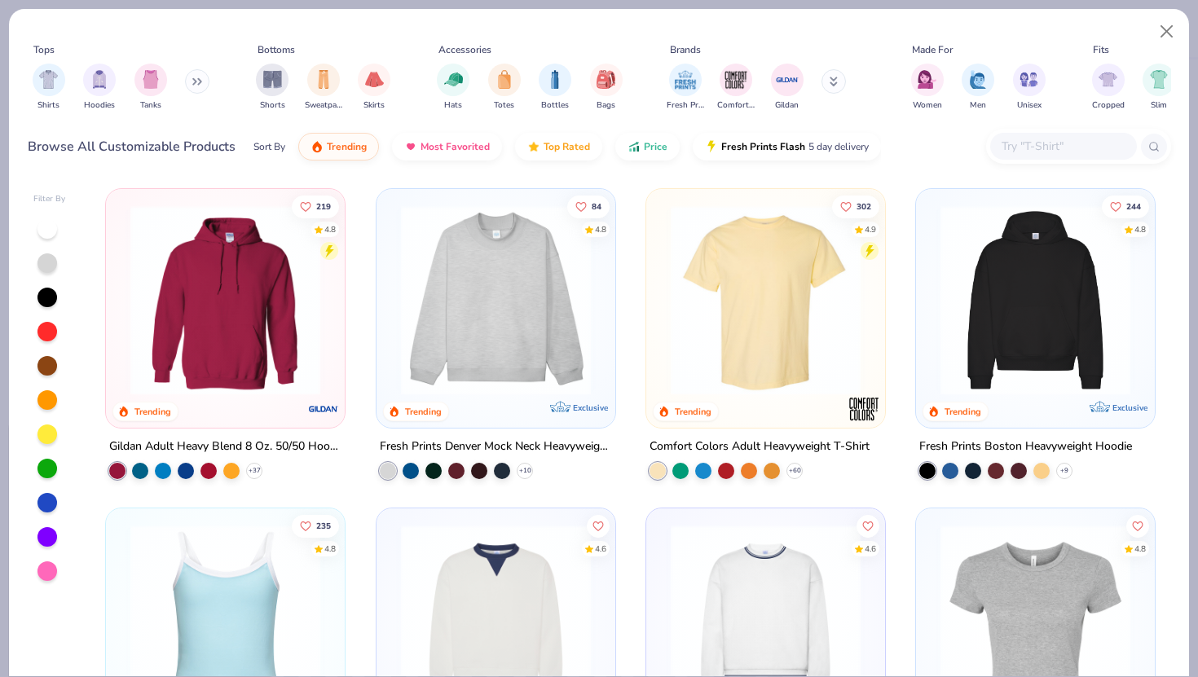
type textarea "x"
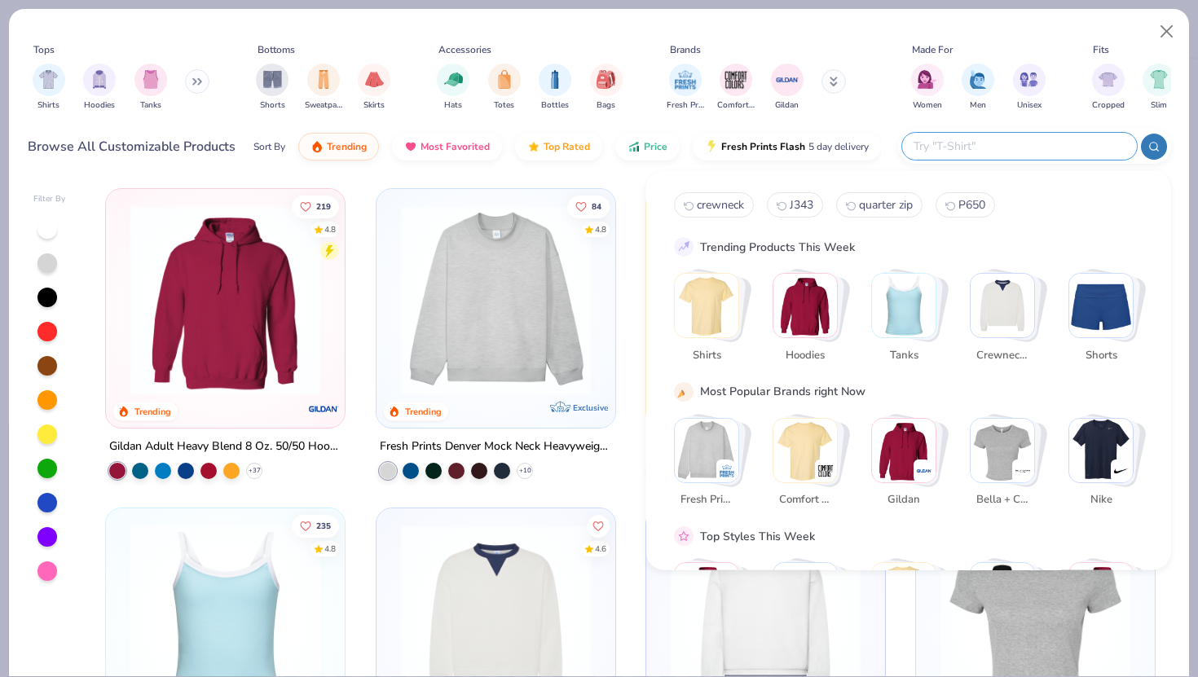
click at [1021, 139] on input "text" at bounding box center [1019, 146] width 214 height 19
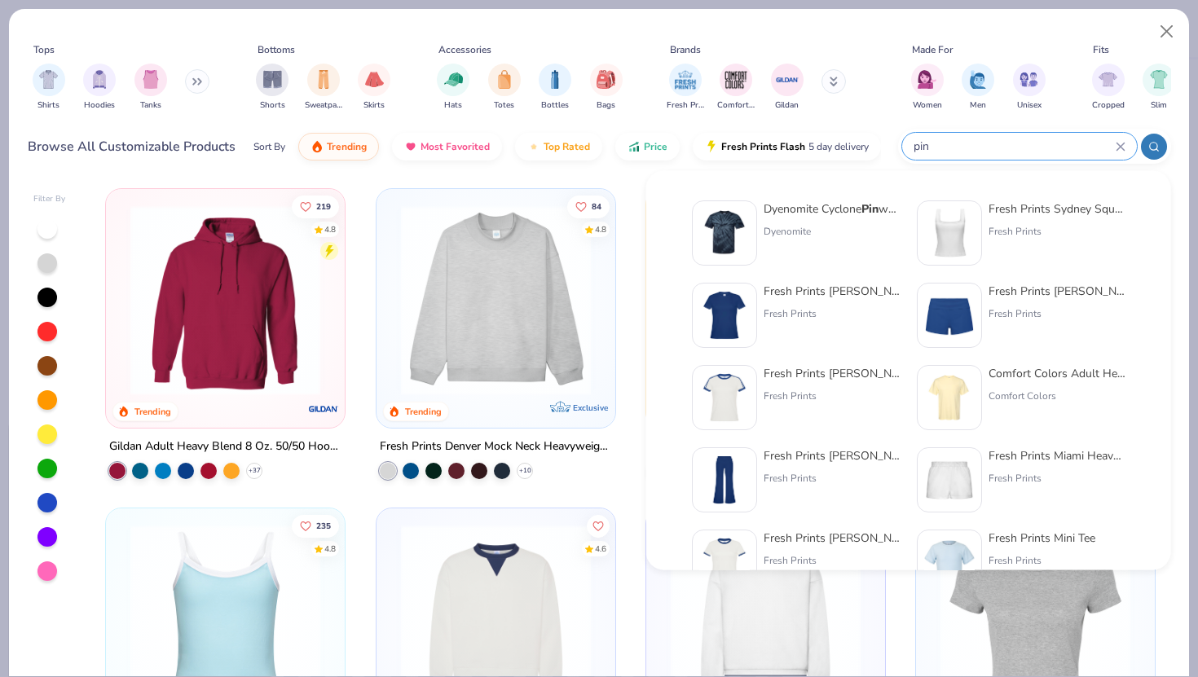
type input "pins"
click at [1118, 143] on icon at bounding box center [1121, 147] width 10 height 10
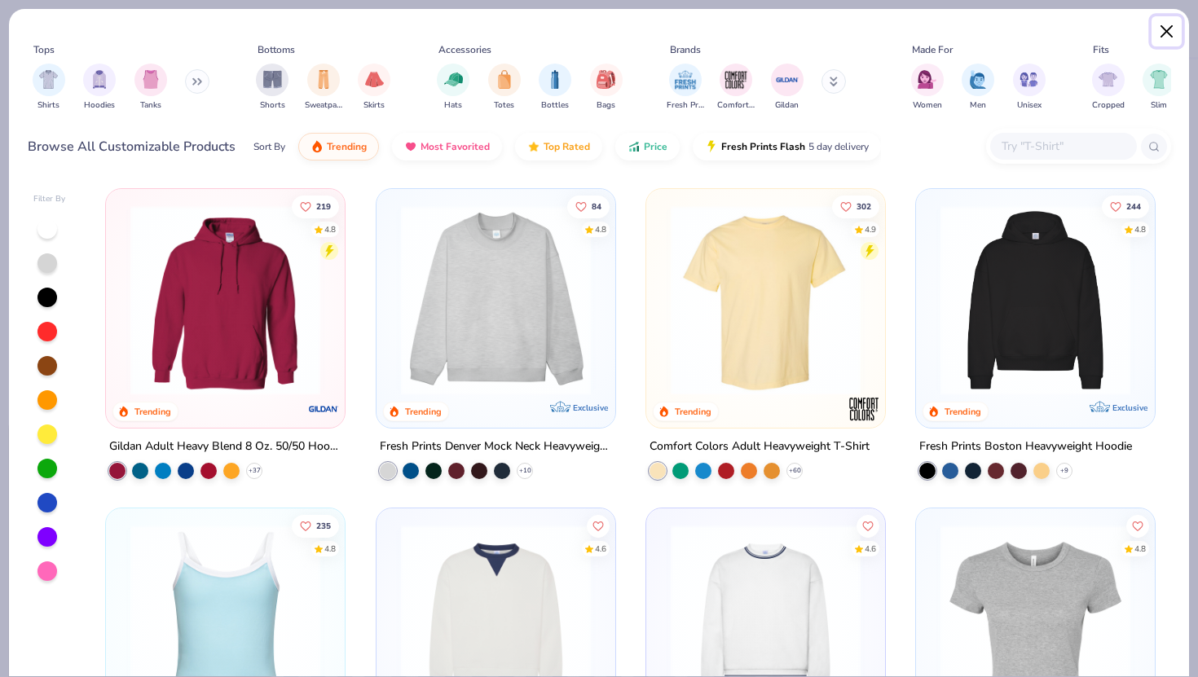
click at [1161, 37] on button "Close" at bounding box center [1167, 31] width 31 height 31
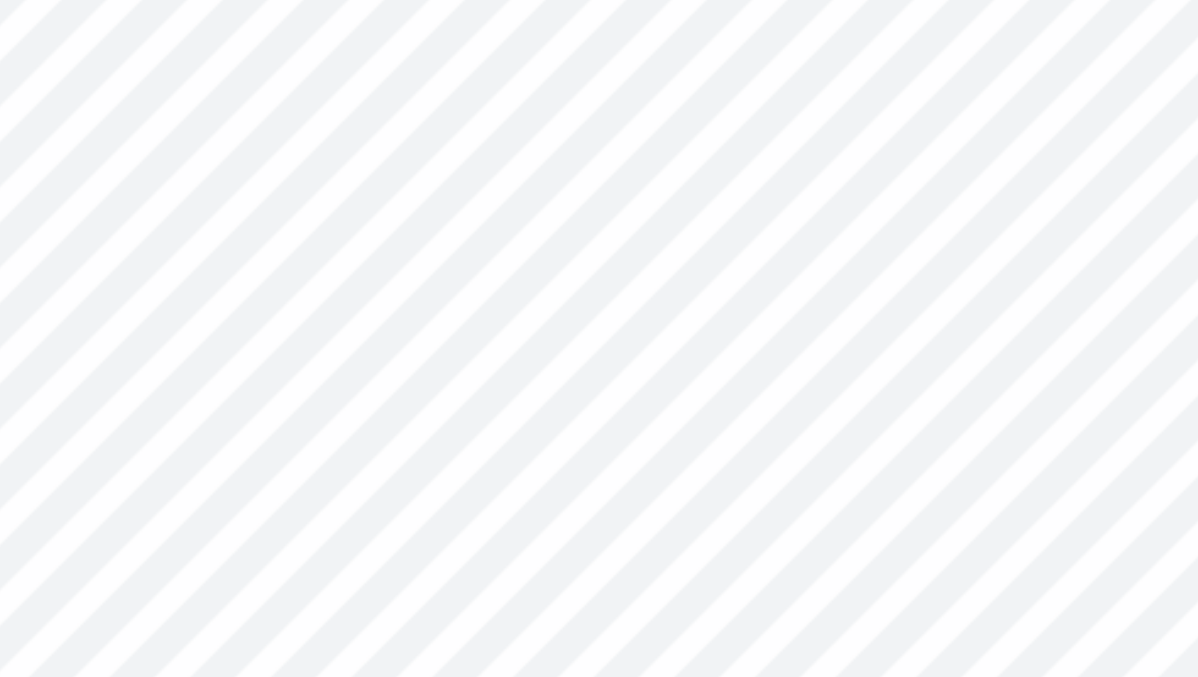
type textarea "x"
